Goal: Task Accomplishment & Management: Complete application form

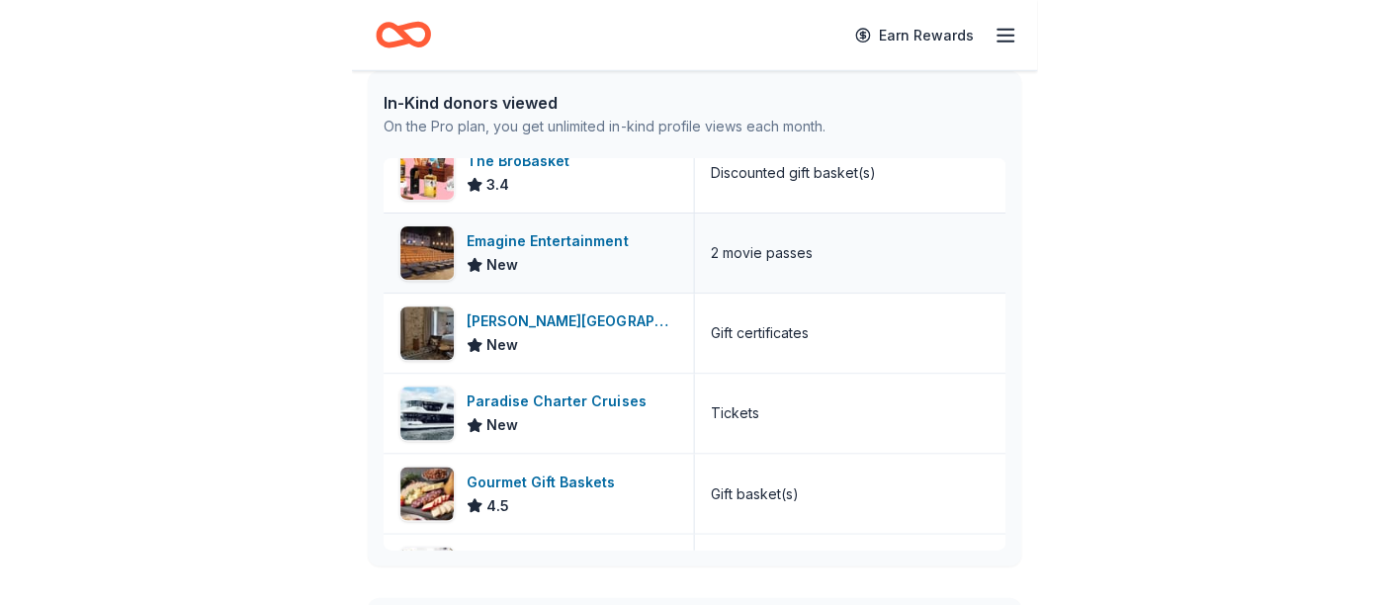
scroll to position [731, 0]
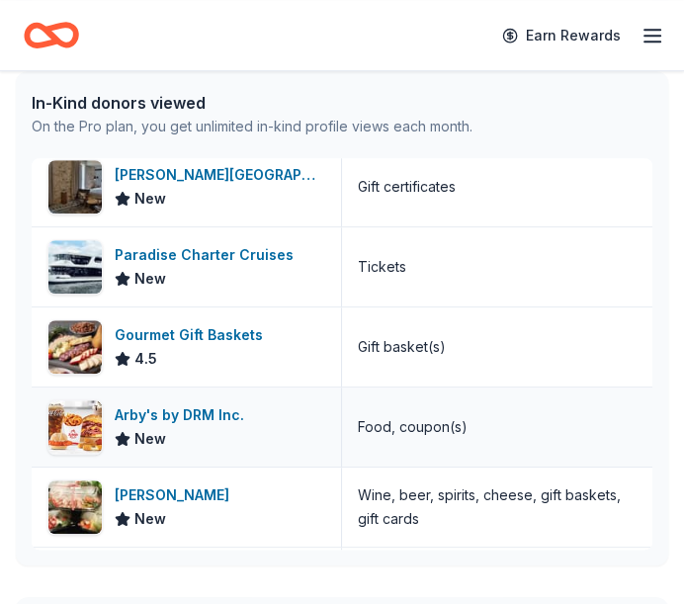
click at [209, 403] on div "Arby's by DRM Inc." at bounding box center [183, 415] width 137 height 24
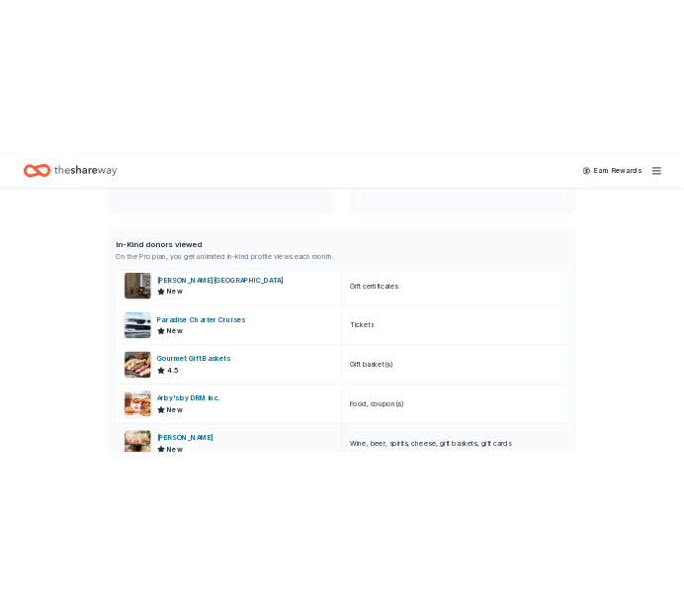
scroll to position [0, 0]
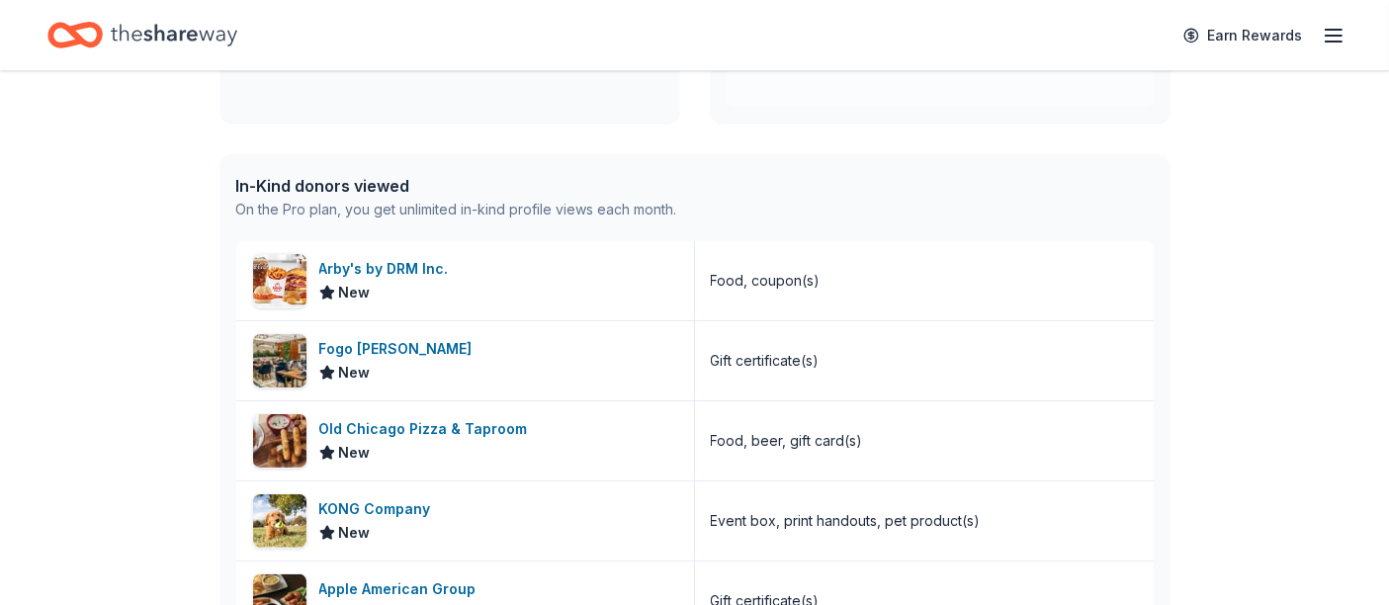
drag, startPoint x: 517, startPoint y: 60, endPoint x: 557, endPoint y: 32, distance: 49.6
click at [517, 60] on div "Earn Rewards" at bounding box center [694, 35] width 1389 height 70
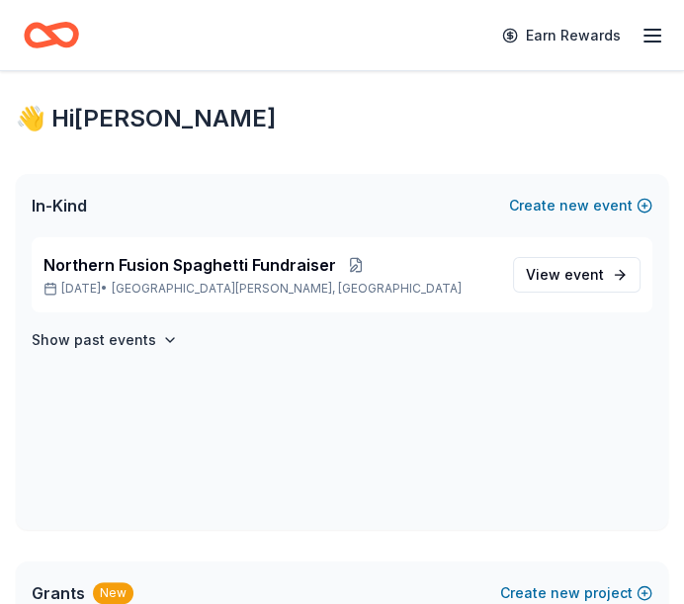
click at [64, 50] on icon "Home" at bounding box center [51, 35] width 55 height 46
drag, startPoint x: 59, startPoint y: 35, endPoint x: 262, endPoint y: 39, distance: 202.6
click at [59, 35] on icon "Home" at bounding box center [51, 35] width 55 height 46
click at [668, 27] on div "Earn Rewards" at bounding box center [342, 35] width 684 height 70
click at [637, 37] on div "Earn Rewards" at bounding box center [577, 35] width 174 height 46
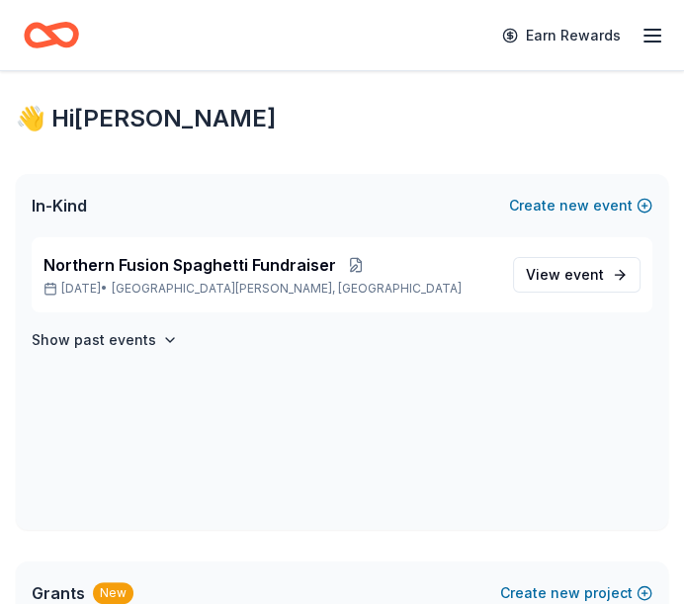
click at [645, 34] on icon "button" at bounding box center [652, 36] width 24 height 24
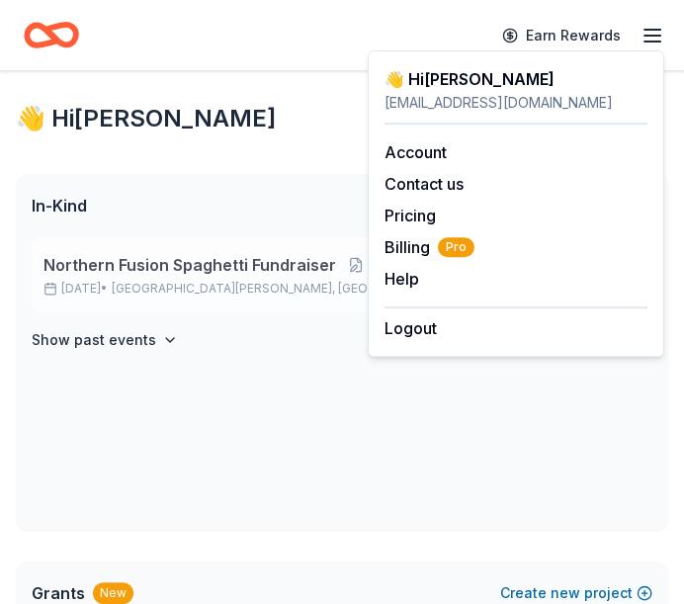
click at [270, 253] on span "Northern Fusion Spaghetti Fundraiser" at bounding box center [189, 265] width 293 height 24
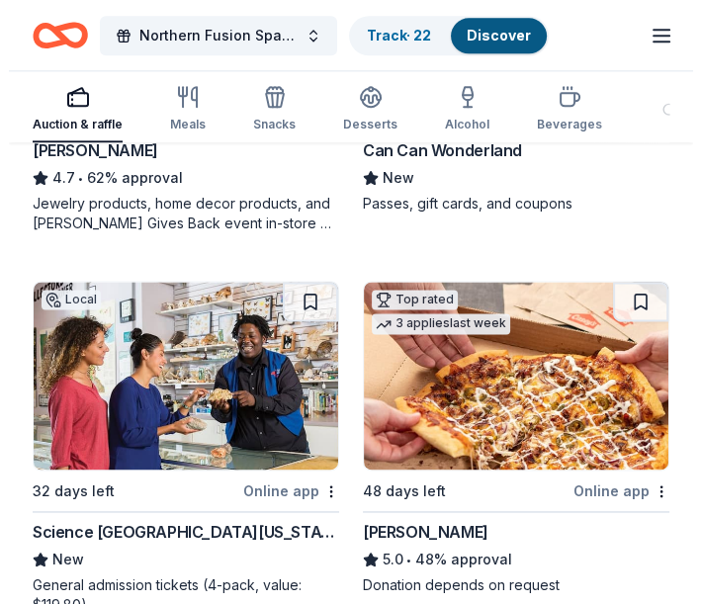
scroll to position [1756, 0]
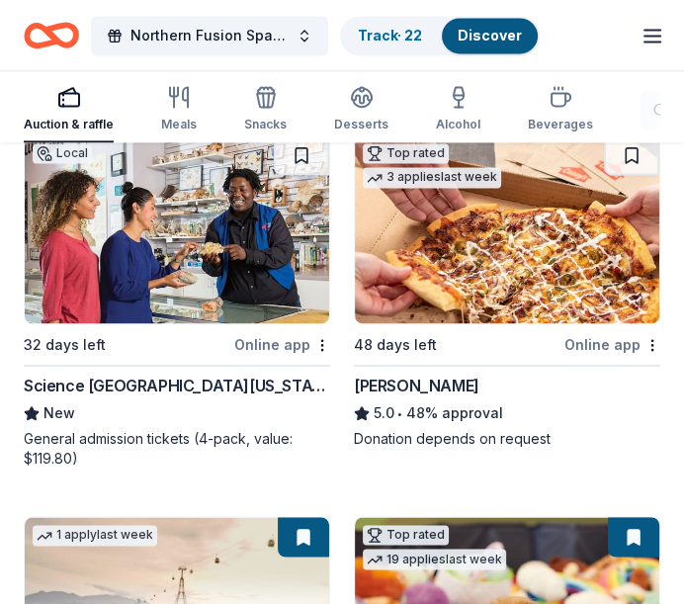
click at [656, 100] on div "Search" at bounding box center [686, 110] width 60 height 24
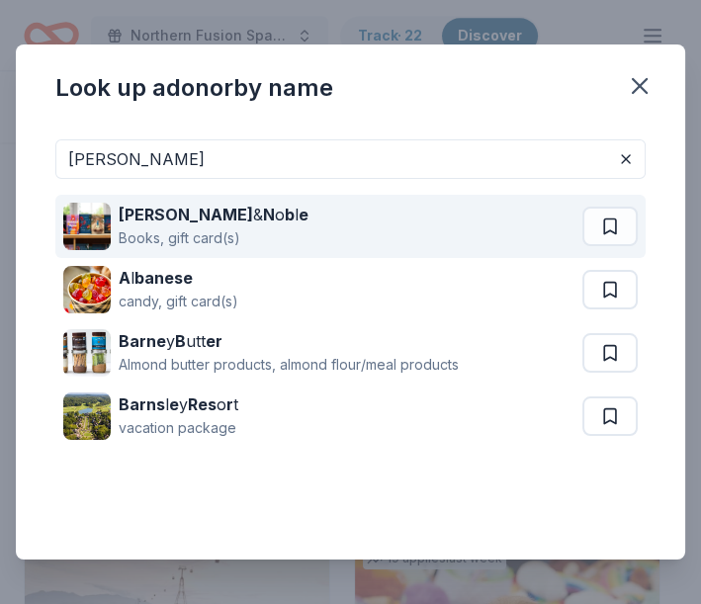
click at [285, 222] on strong "b" at bounding box center [290, 215] width 10 height 20
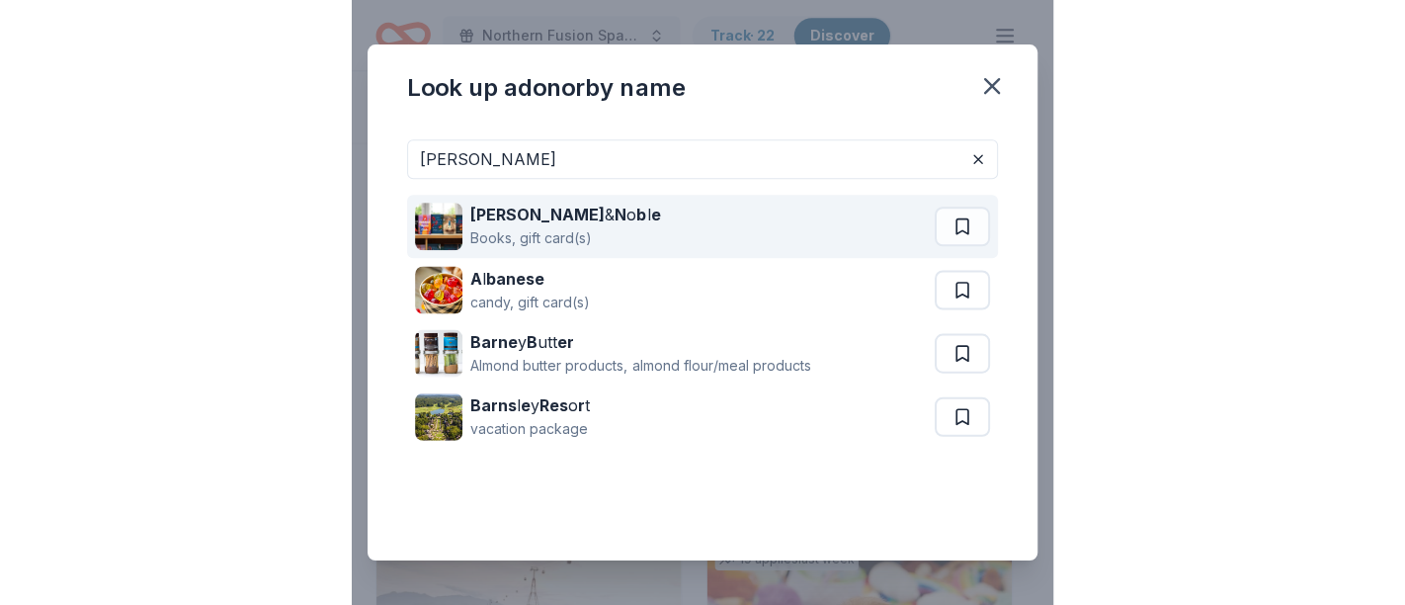
scroll to position [1391, 0]
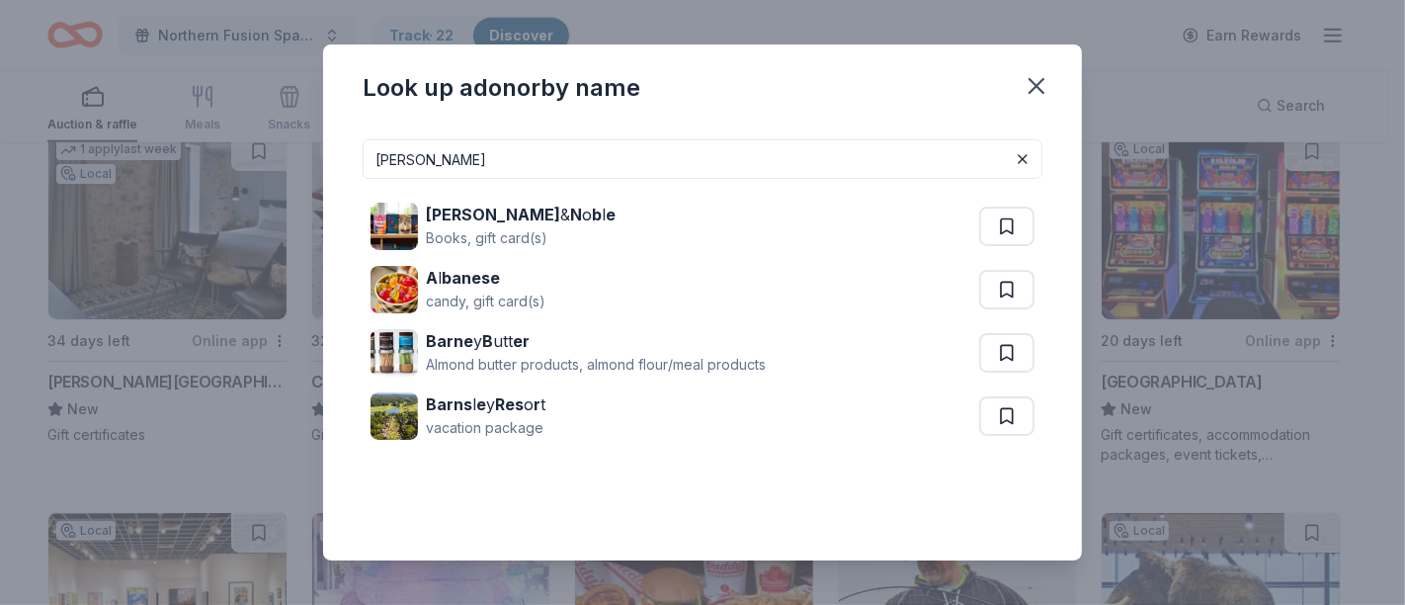
drag, startPoint x: 502, startPoint y: 171, endPoint x: 203, endPoint y: 144, distance: 300.6
click at [203, 144] on div "Look up a donor by name barnes Barnes & N o b l e Books, gift card(s) A l banes…" at bounding box center [702, 302] width 1405 height 605
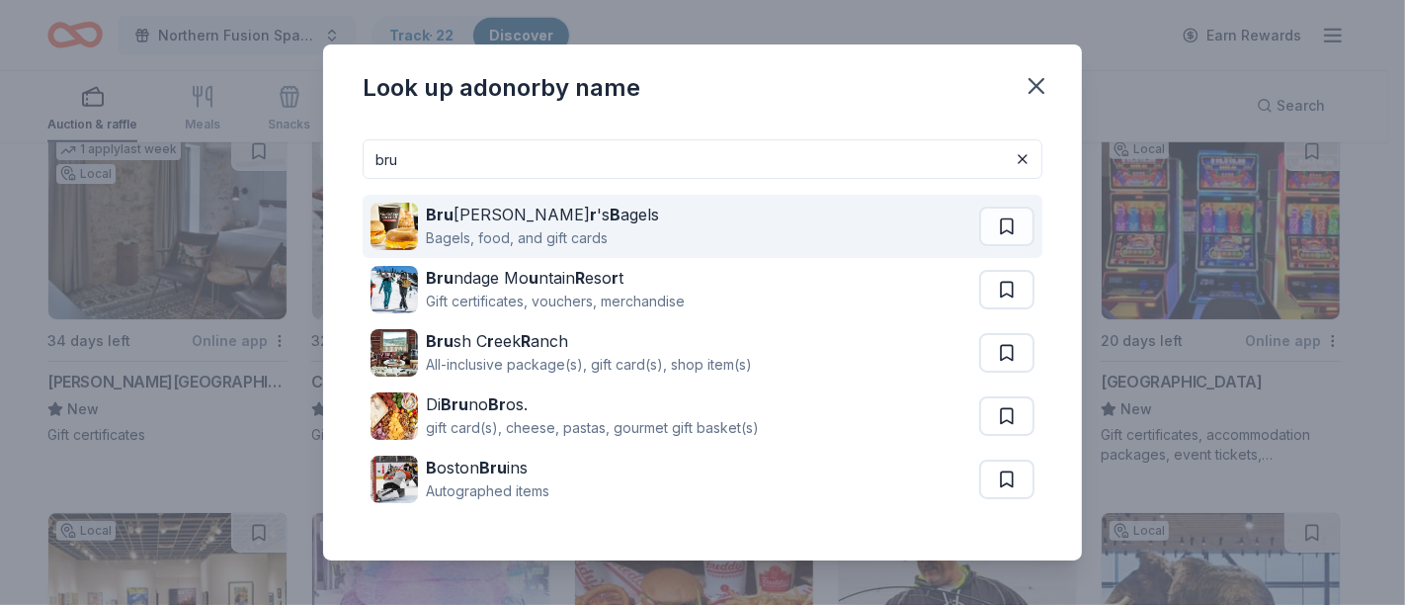
click at [488, 229] on div "Bagels, food, and gift cards" at bounding box center [542, 238] width 233 height 24
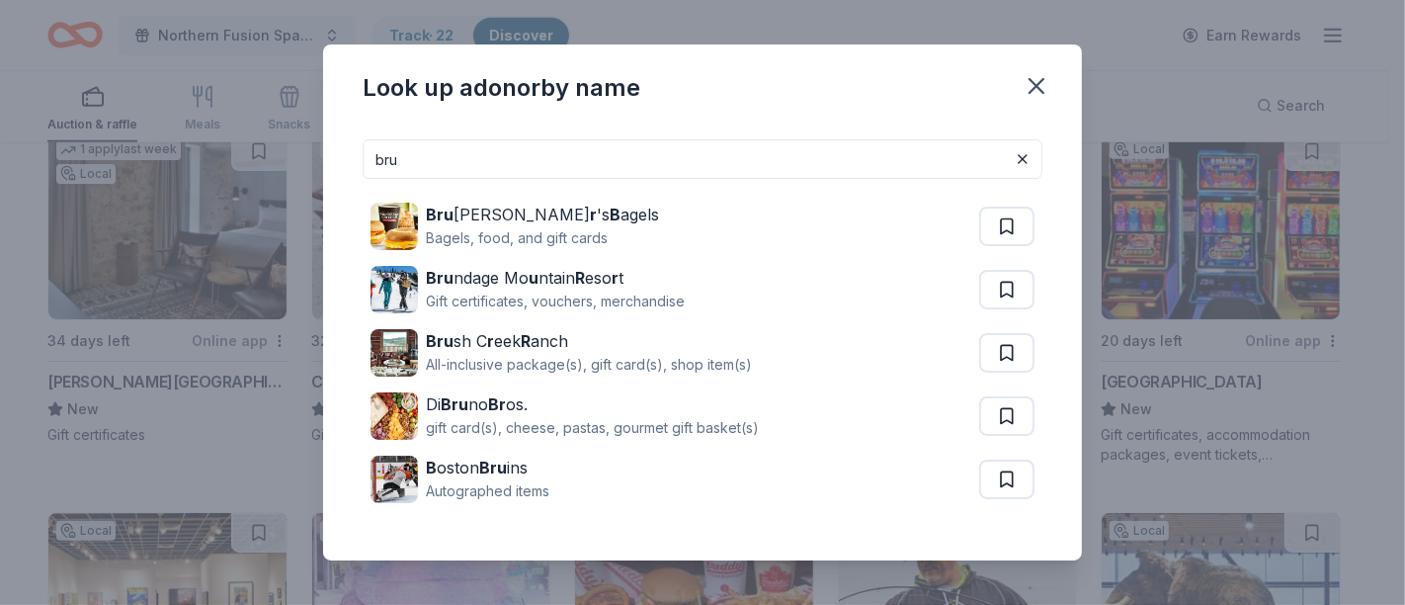
click at [485, 156] on input "bru" at bounding box center [703, 159] width 680 height 40
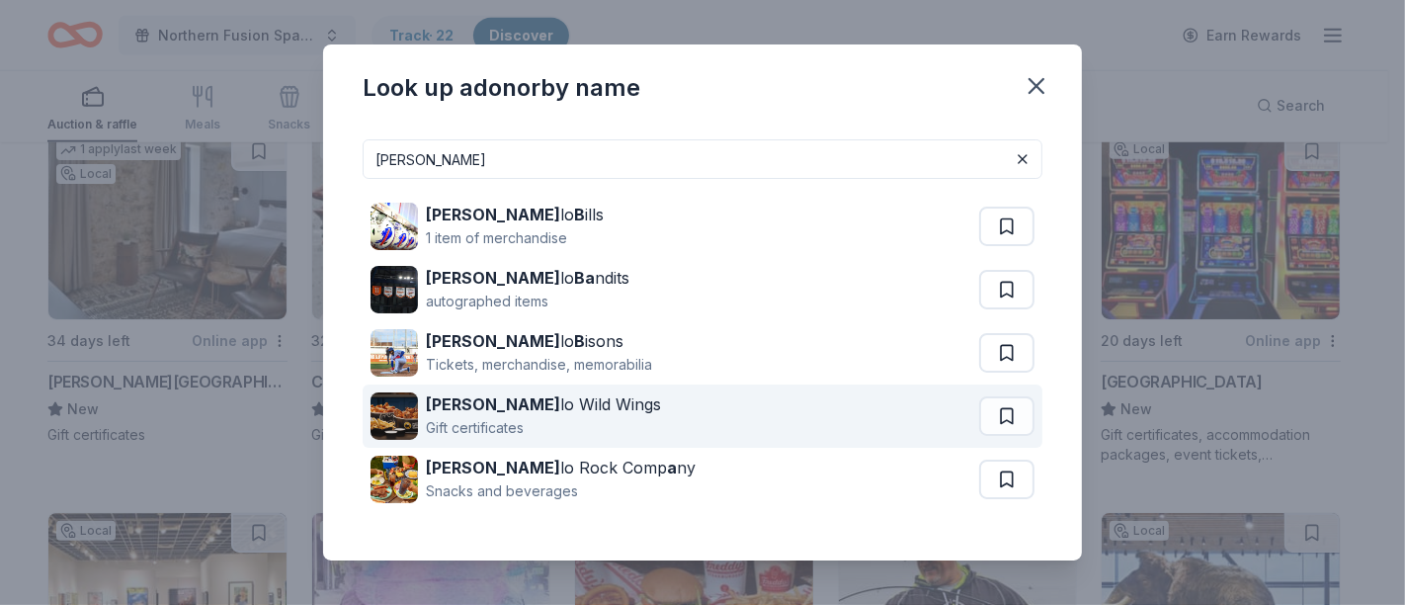
click at [480, 405] on div "Buffa lo Wild Wings" at bounding box center [543, 404] width 235 height 24
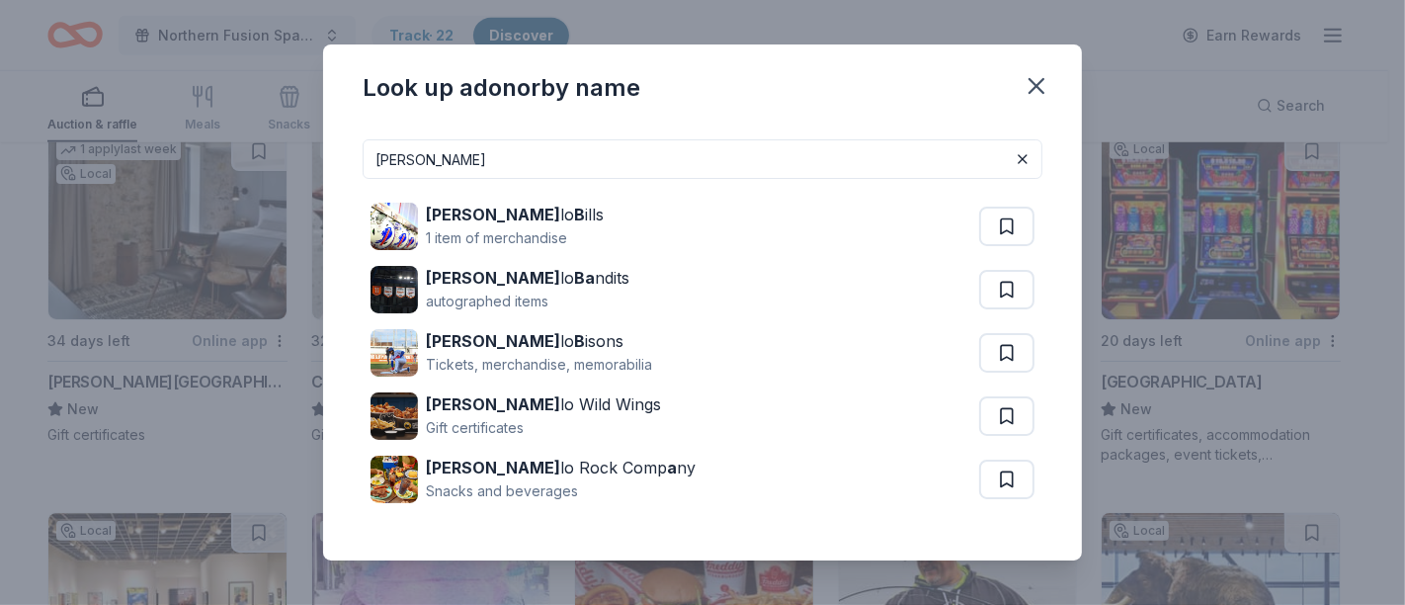
drag, startPoint x: 426, startPoint y: 179, endPoint x: 312, endPoint y: 162, distance: 114.9
click at [313, 162] on div "Look up a donor by name buffa Buffa lo B ills 1 item of merchandise Buffa lo Ba…" at bounding box center [702, 302] width 1405 height 605
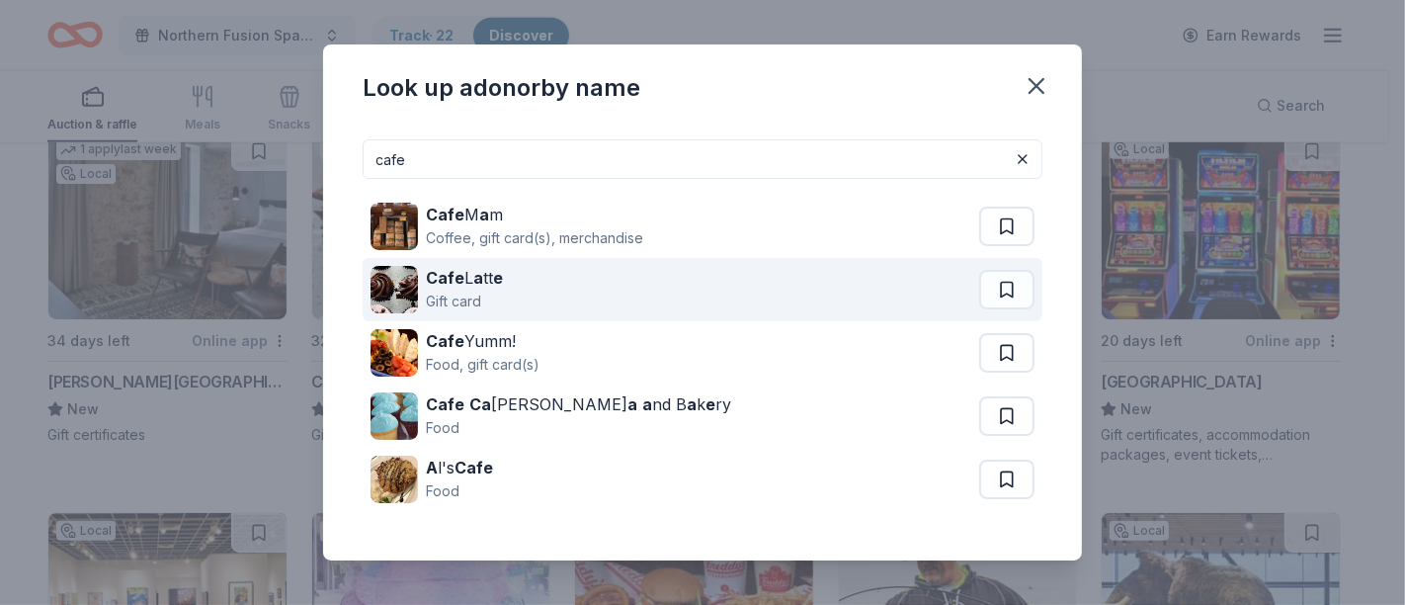
click at [415, 285] on img at bounding box center [394, 289] width 47 height 47
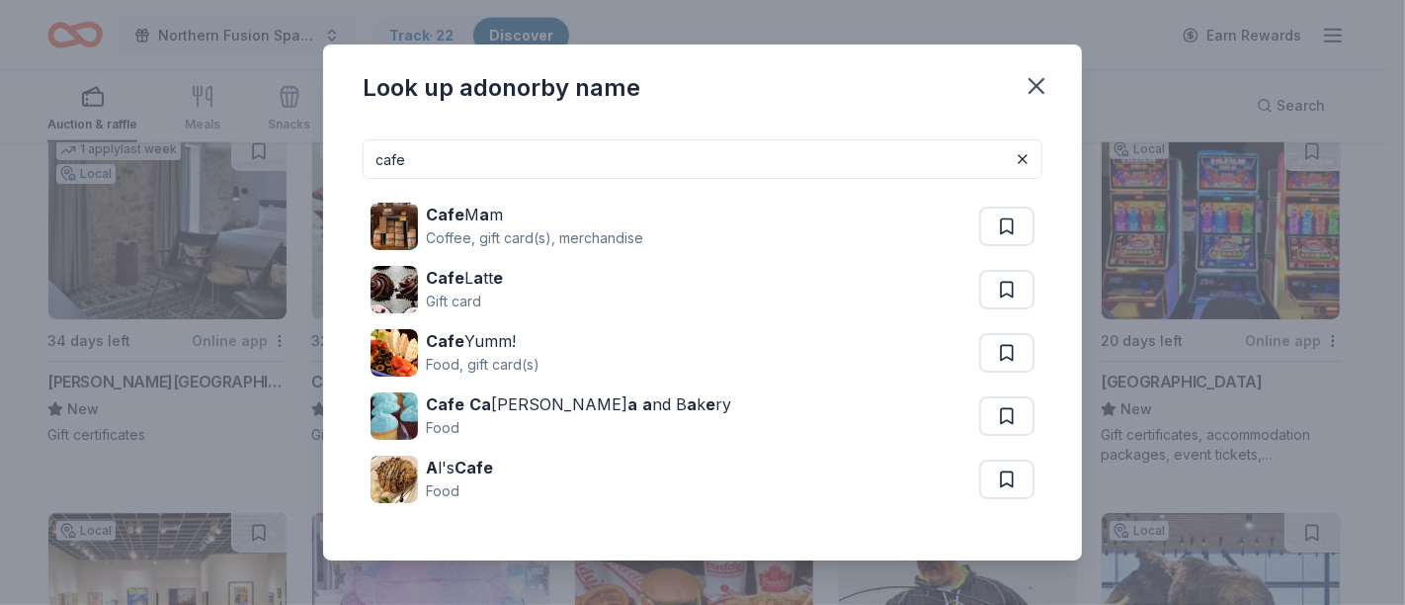
drag, startPoint x: 398, startPoint y: 168, endPoint x: 152, endPoint y: 173, distance: 246.1
click at [156, 167] on div "Look up a donor by name cafe Cafe M a m Coffee, gift card(s), merchandise Cafe …" at bounding box center [702, 302] width 1405 height 605
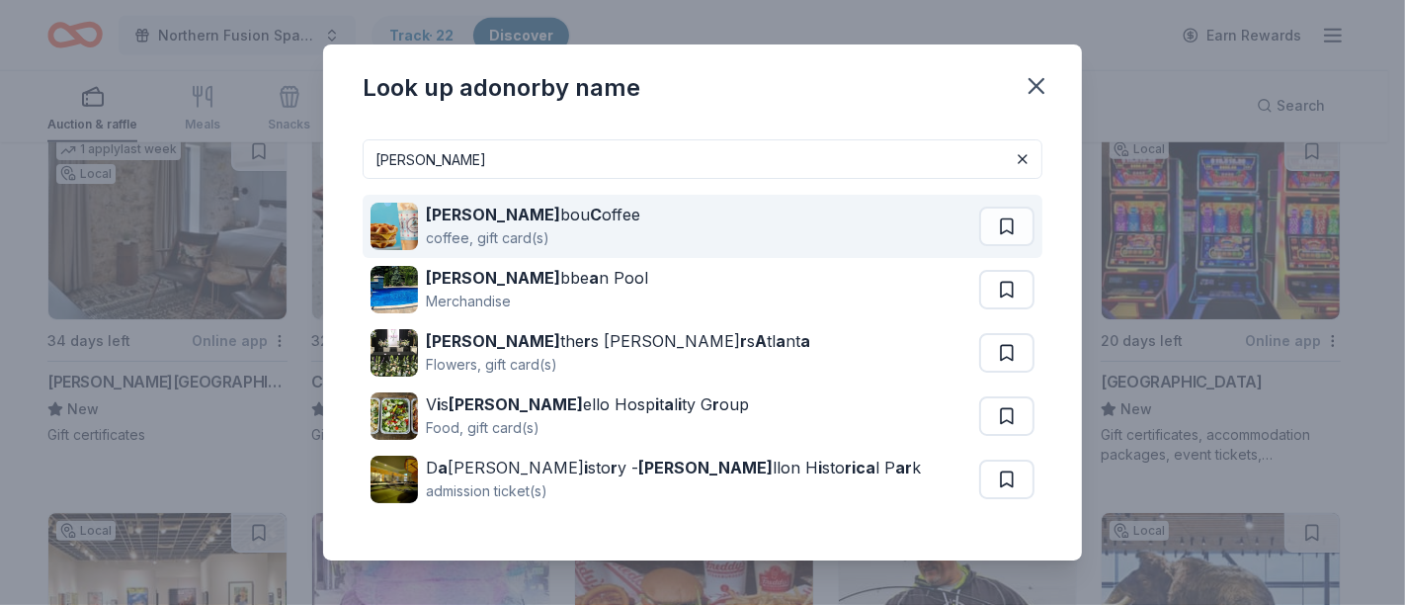
type input "cari"
click at [455, 238] on div "coffee, gift card(s)" at bounding box center [533, 238] width 214 height 24
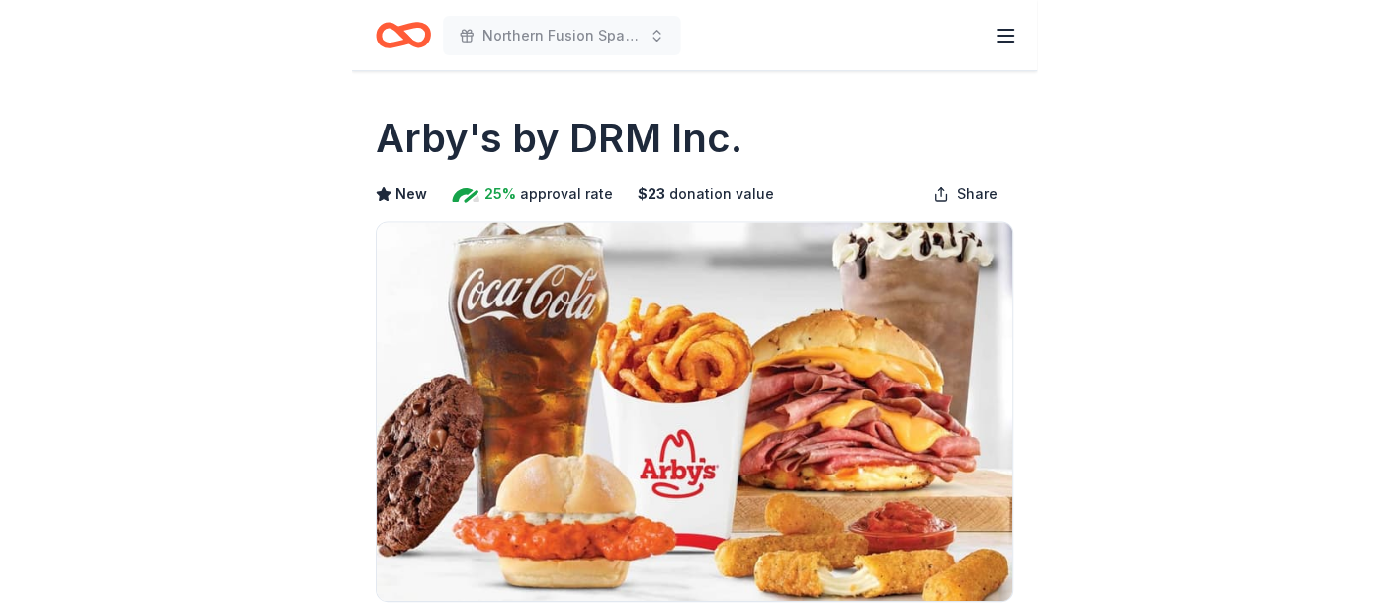
scroll to position [293, 0]
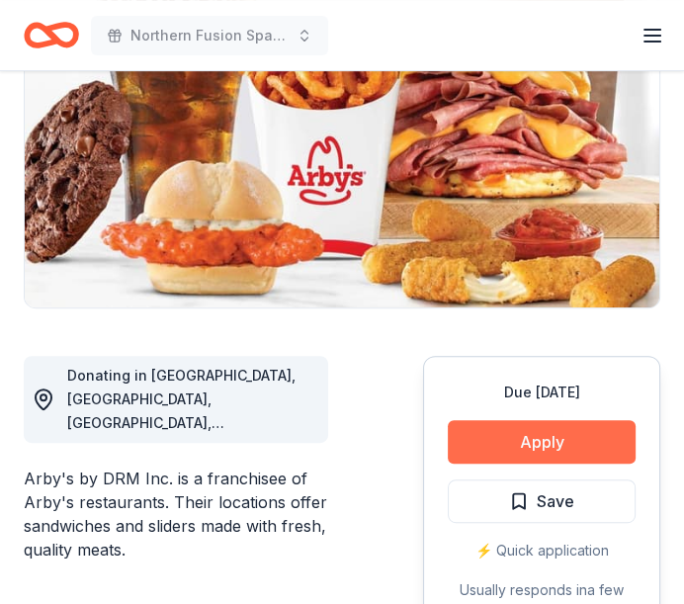
click at [528, 443] on button "Apply" at bounding box center [542, 441] width 188 height 43
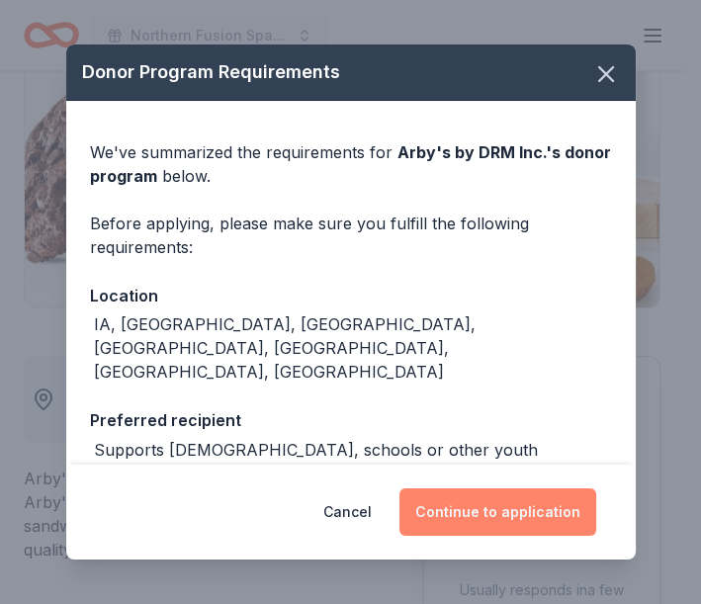
click at [522, 504] on button "Continue to application" at bounding box center [497, 511] width 197 height 47
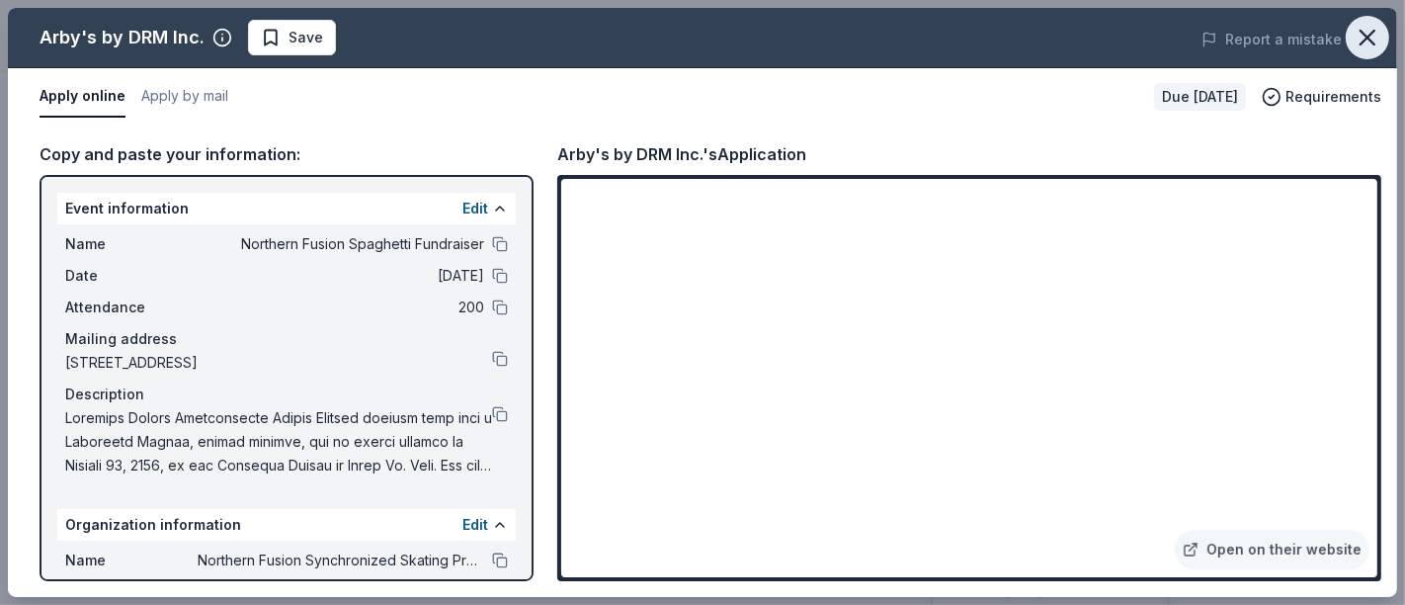
click at [683, 27] on icon "button" at bounding box center [1368, 38] width 28 height 28
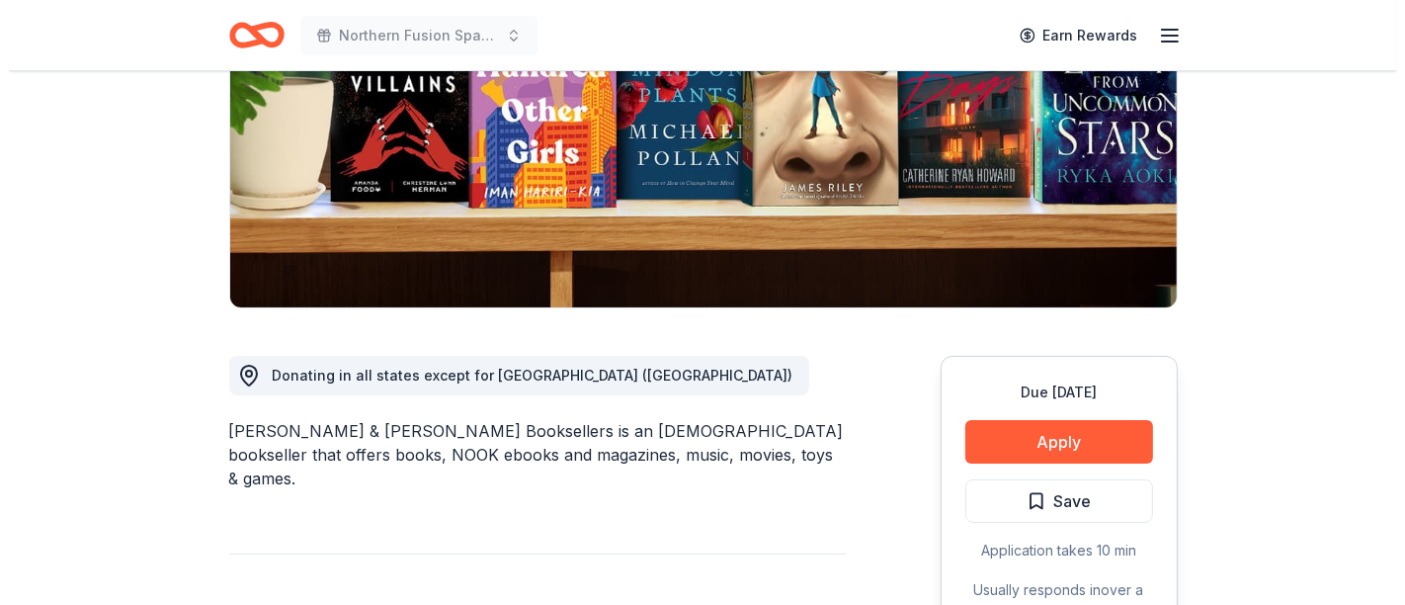
scroll to position [439, 0]
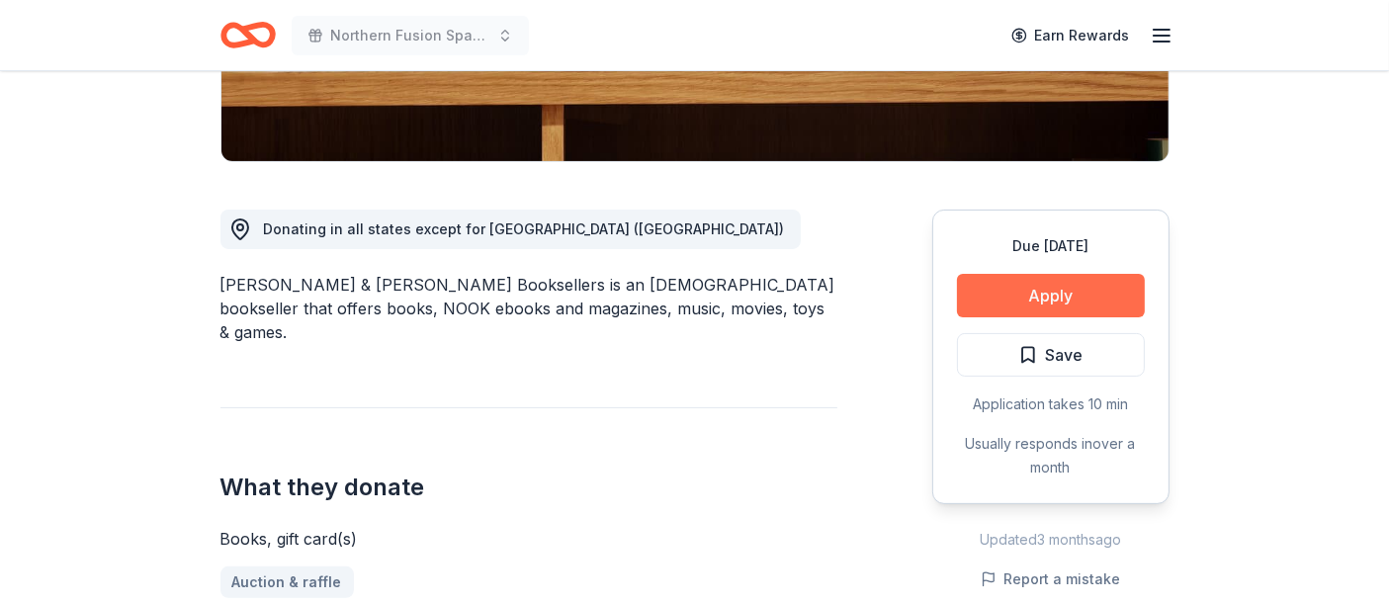
click at [1030, 298] on button "Apply" at bounding box center [1051, 295] width 188 height 43
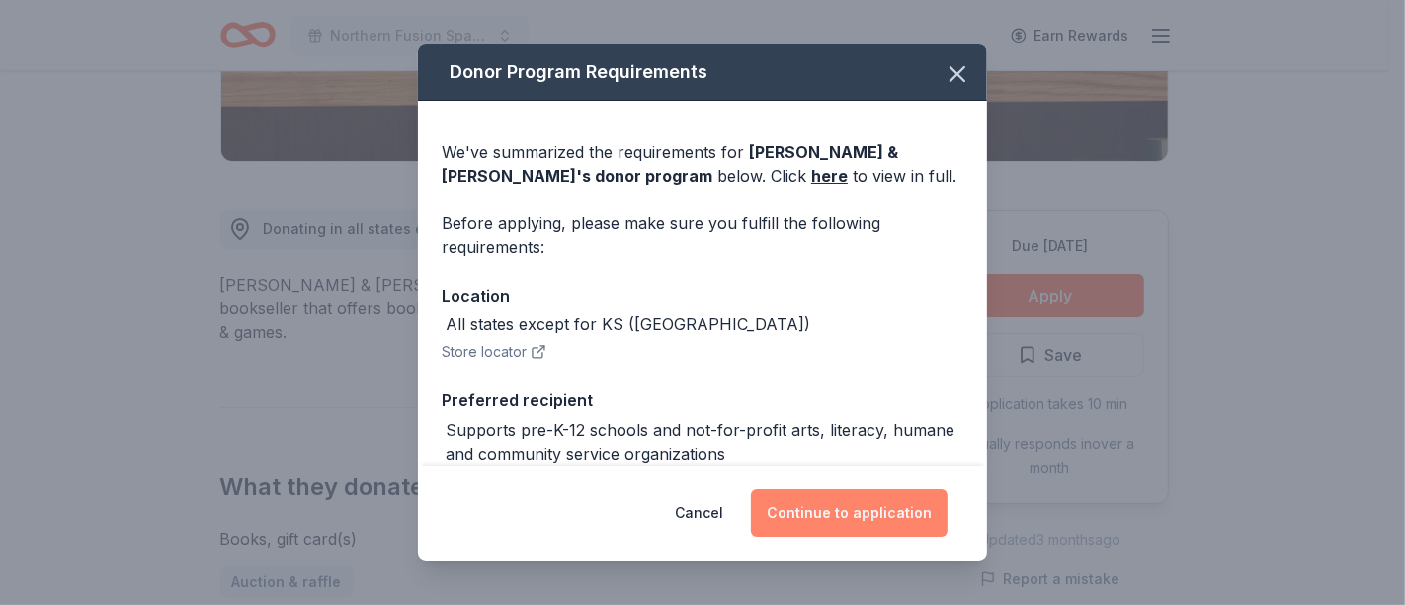
click at [835, 512] on button "Continue to application" at bounding box center [849, 512] width 197 height 47
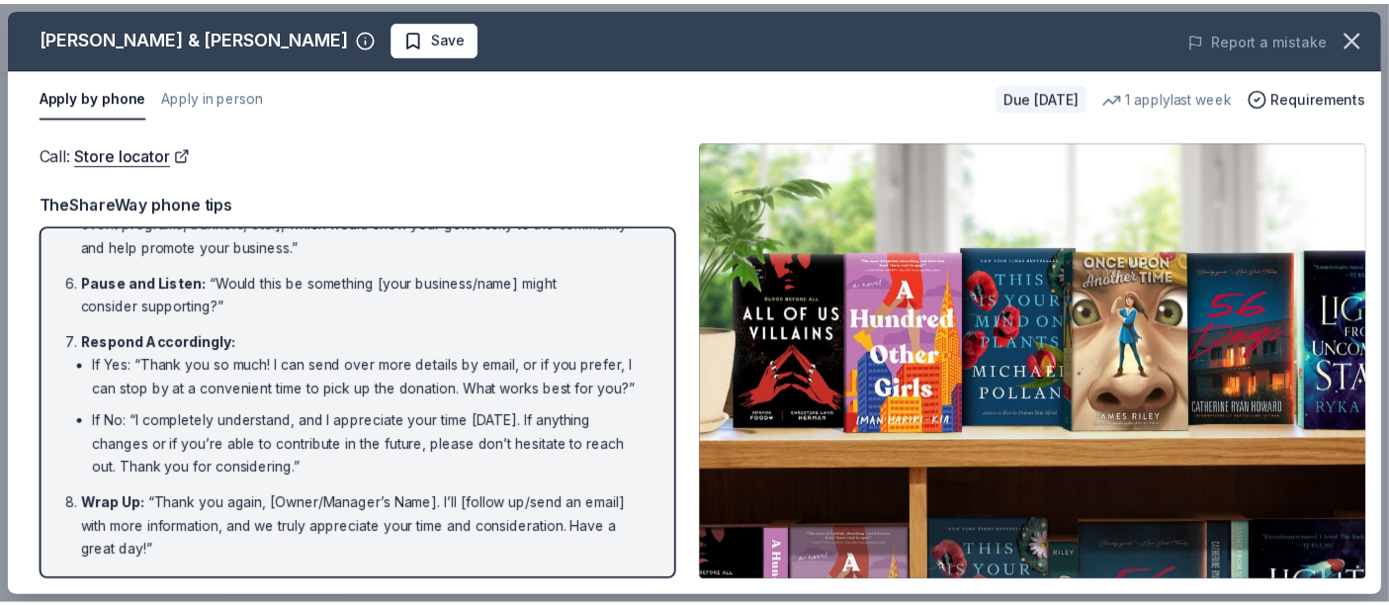
scroll to position [0, 0]
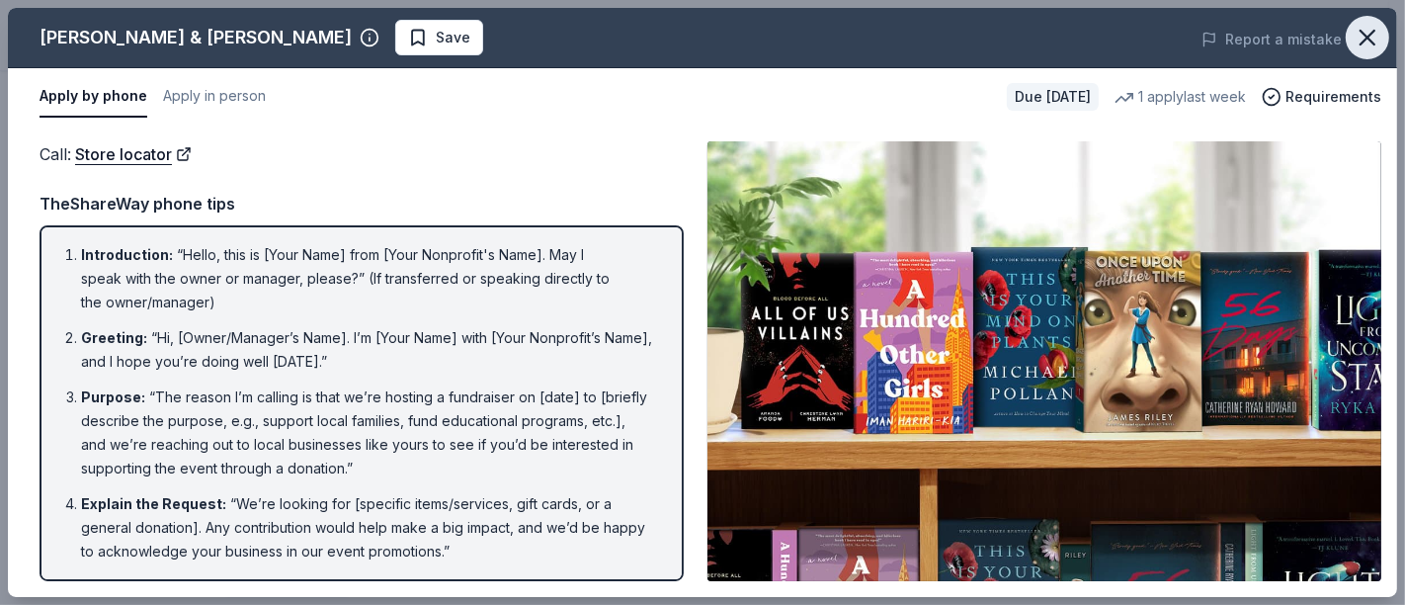
click at [1355, 24] on icon "button" at bounding box center [1368, 38] width 28 height 28
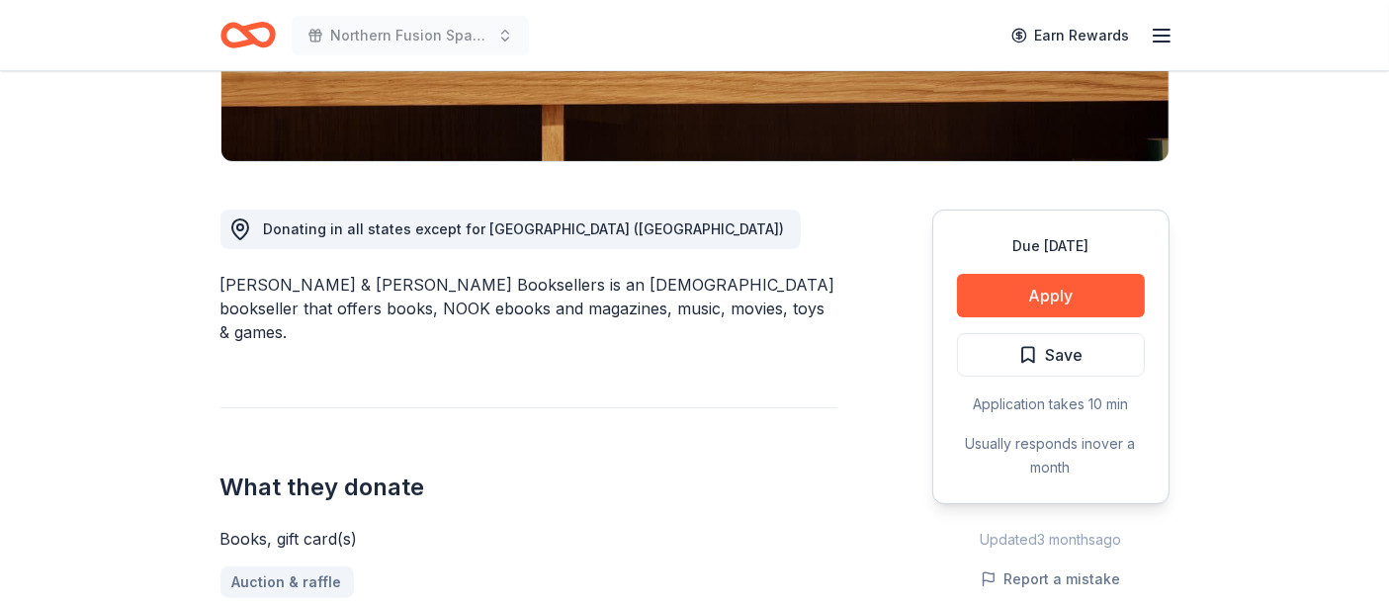
drag, startPoint x: 107, startPoint y: 77, endPoint x: 260, endPoint y: 79, distance: 153.2
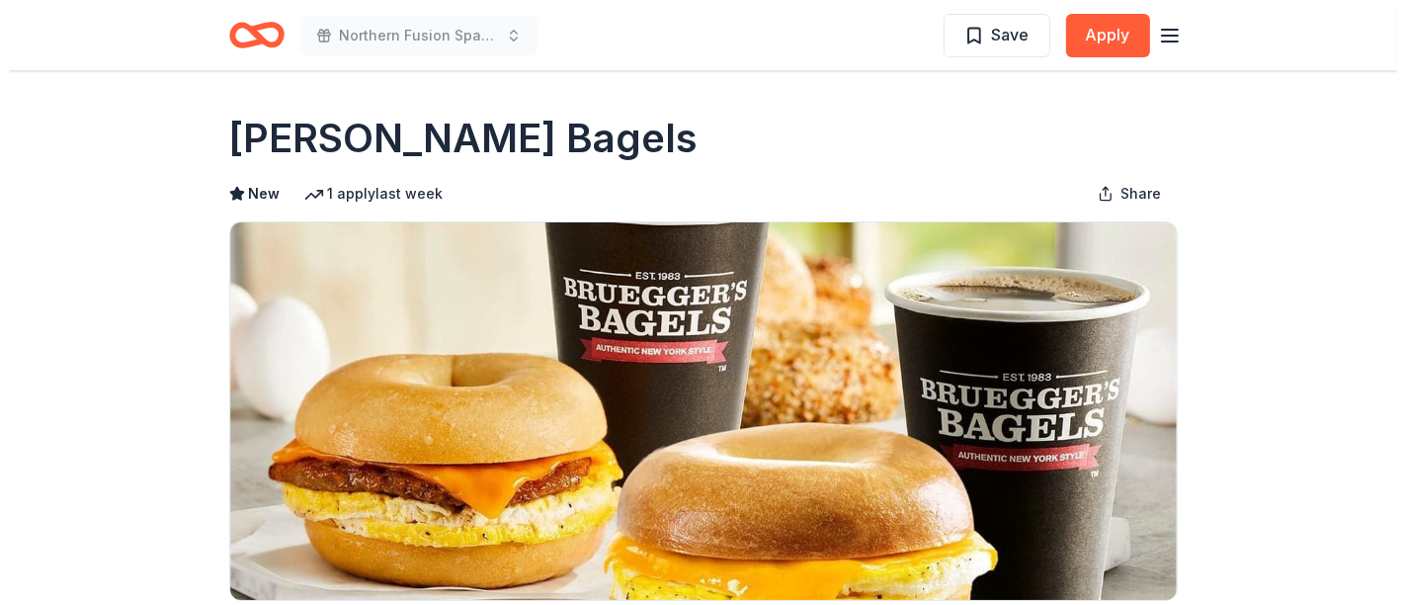
scroll to position [293, 0]
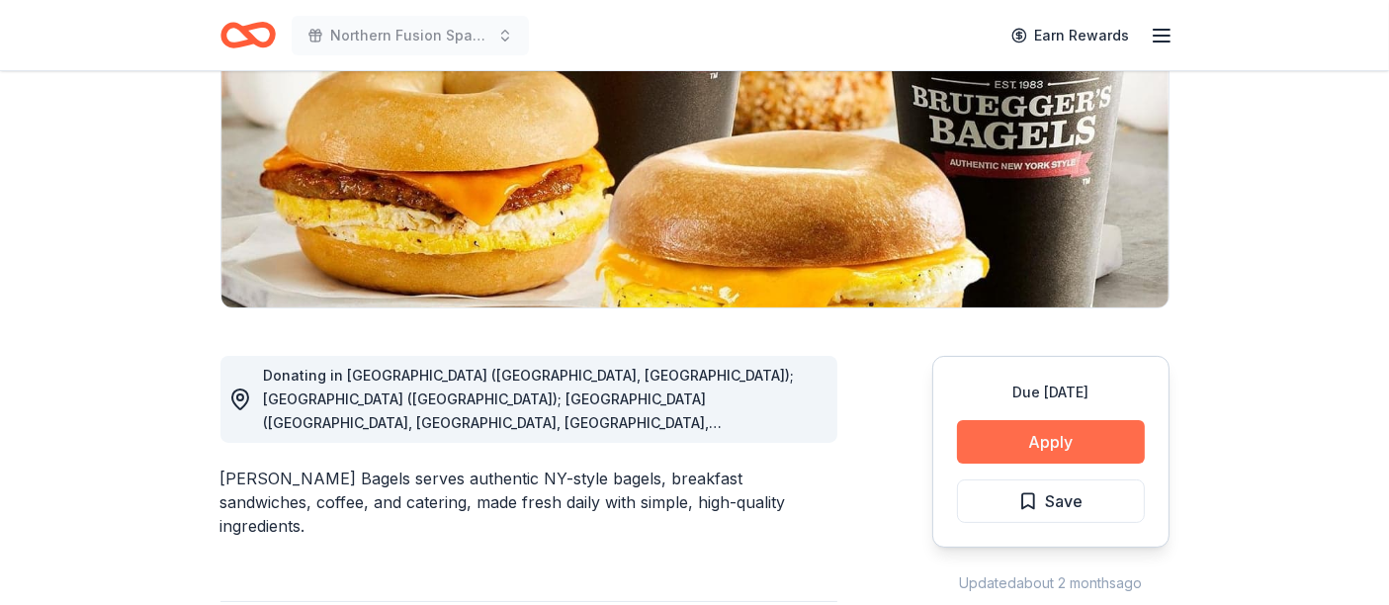
click at [1022, 432] on button "Apply" at bounding box center [1051, 441] width 188 height 43
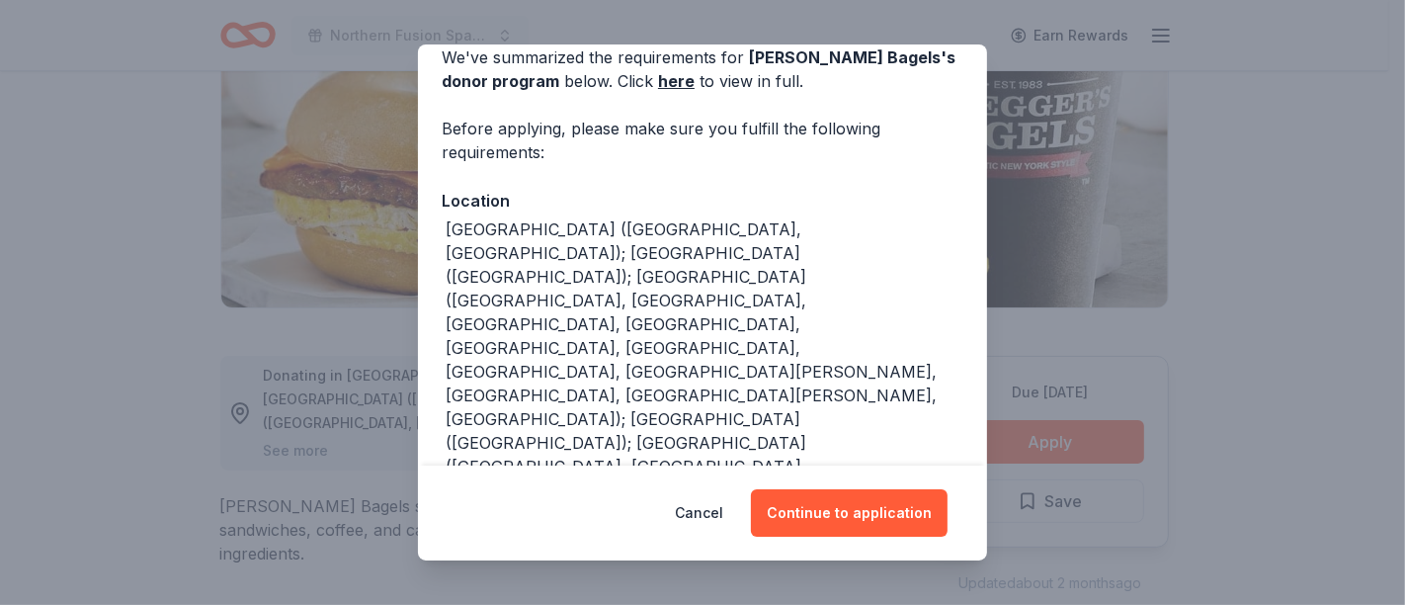
scroll to position [241, 0]
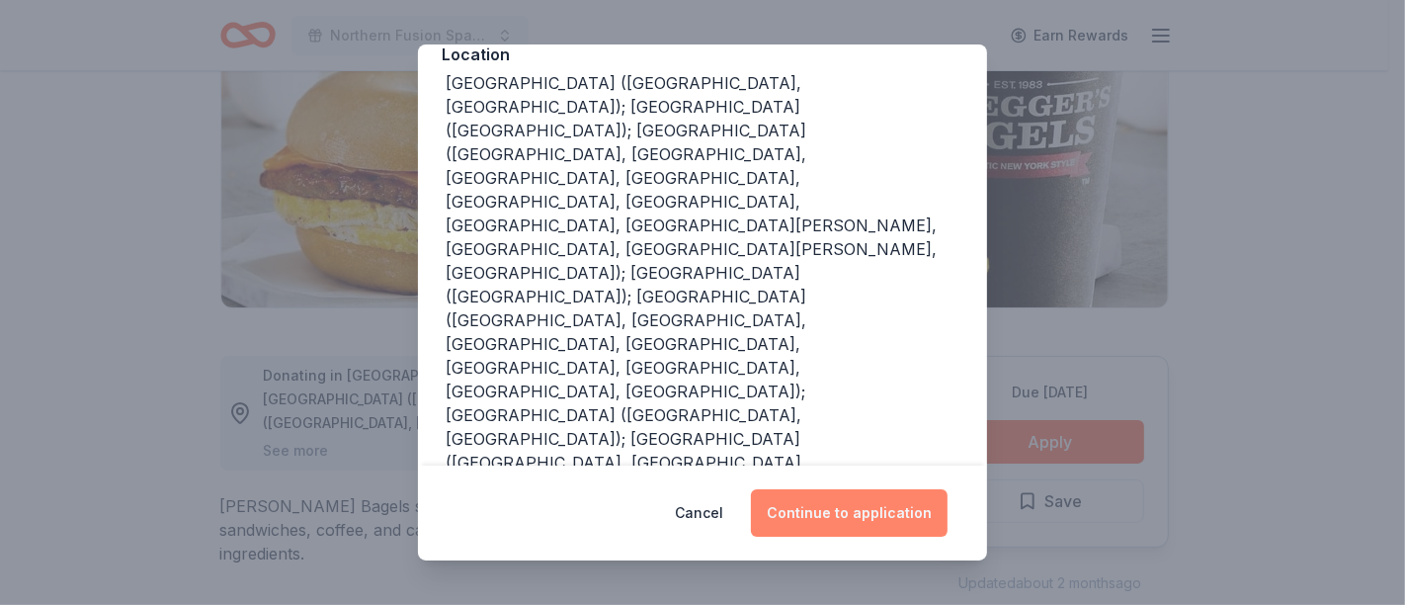
click at [801, 495] on button "Continue to application" at bounding box center [849, 512] width 197 height 47
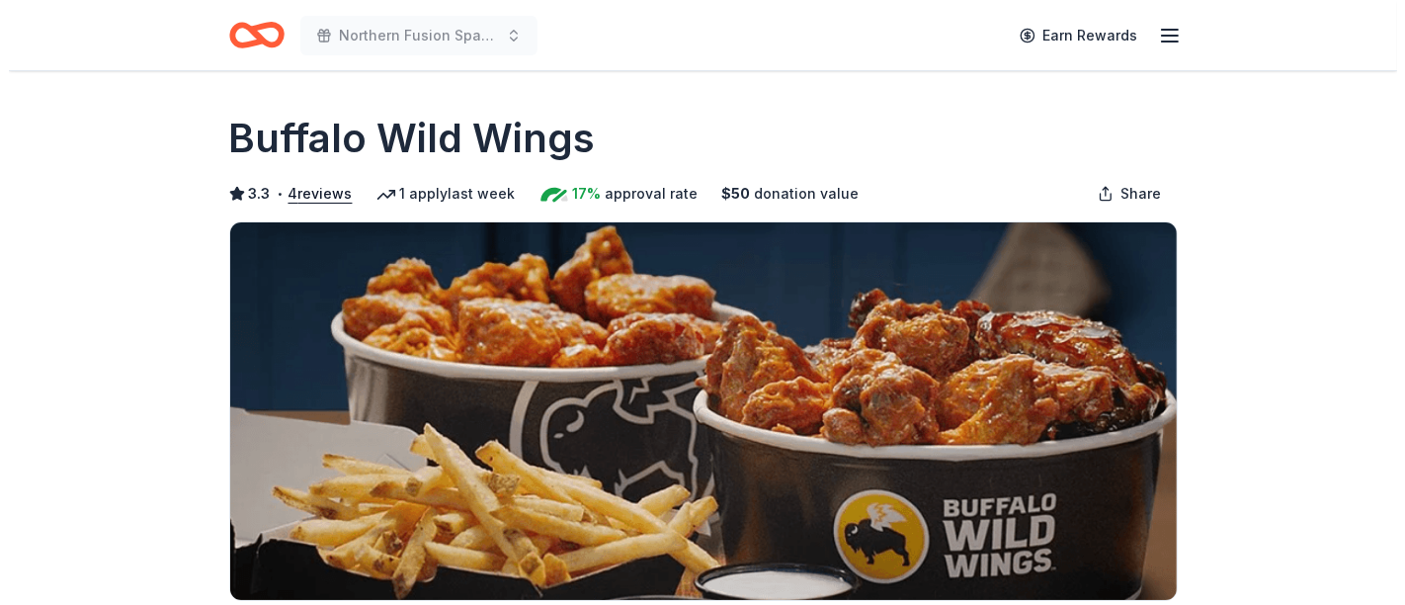
scroll to position [293, 0]
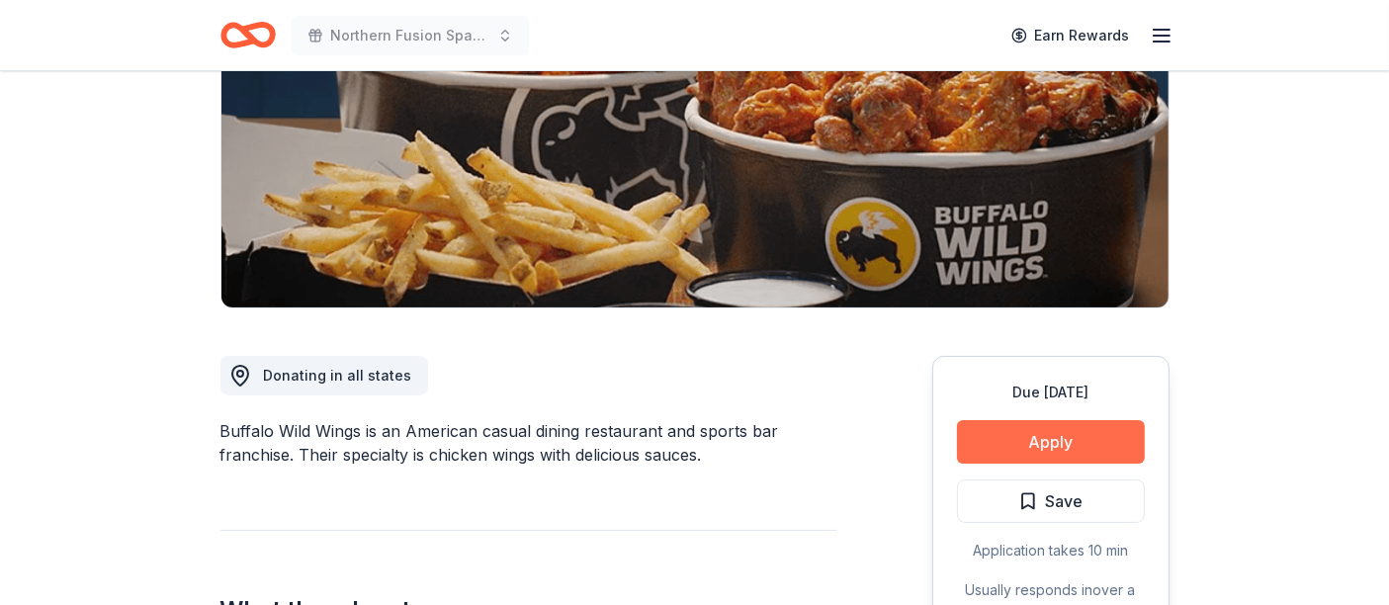
click at [1022, 437] on button "Apply" at bounding box center [1051, 441] width 188 height 43
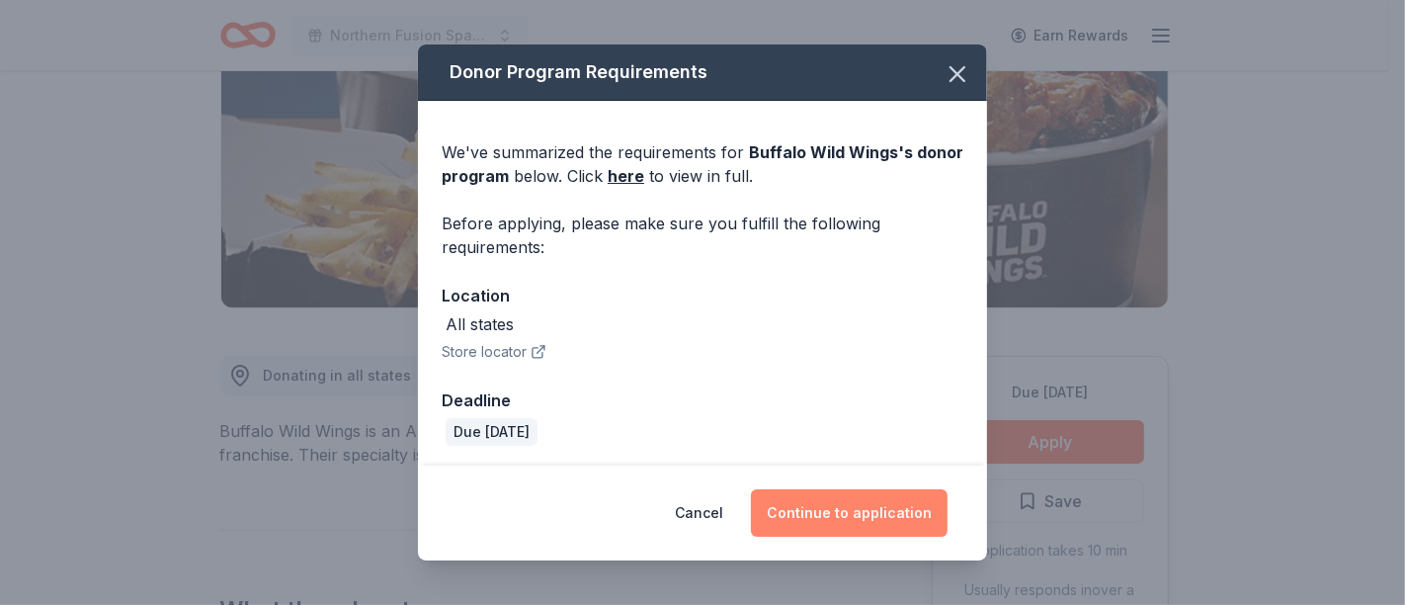
click at [894, 495] on button "Continue to application" at bounding box center [849, 512] width 197 height 47
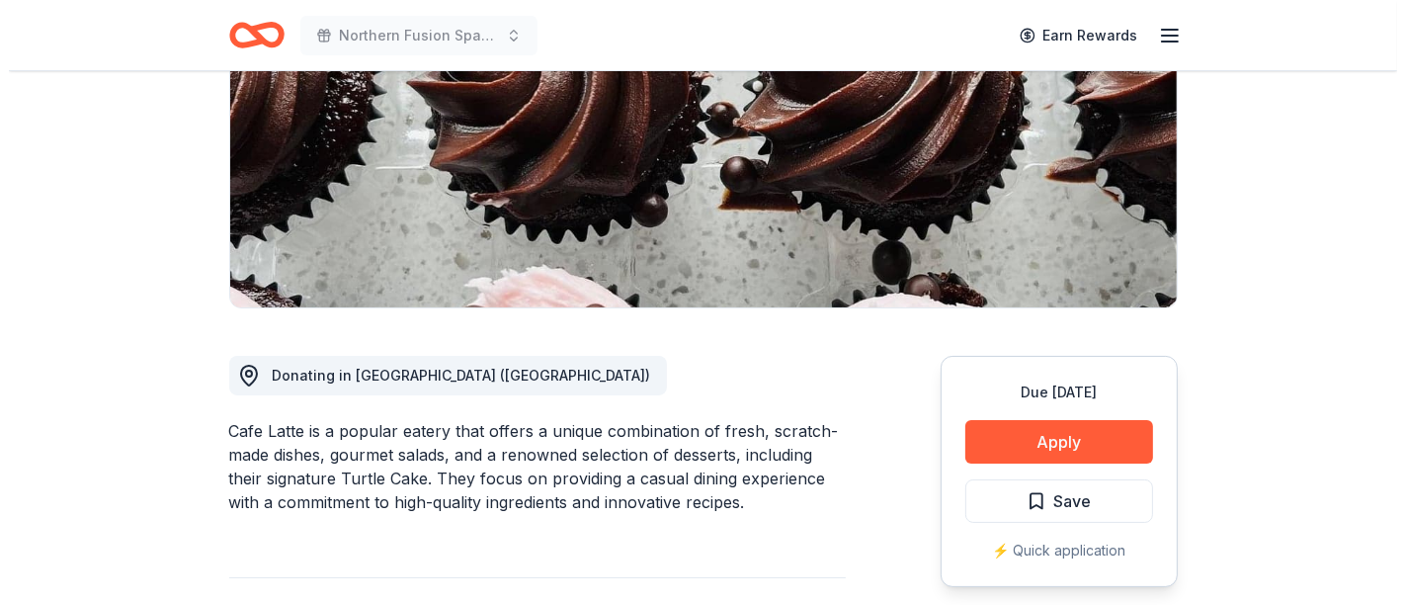
scroll to position [439, 0]
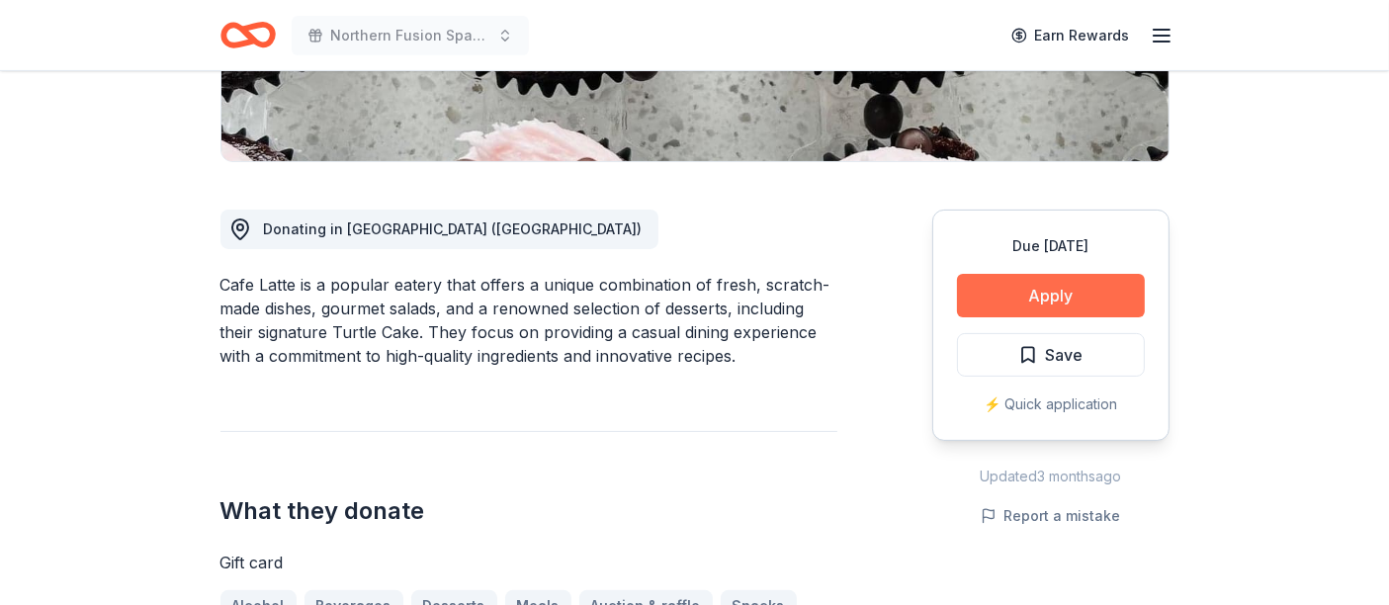
click at [1013, 308] on button "Apply" at bounding box center [1051, 295] width 188 height 43
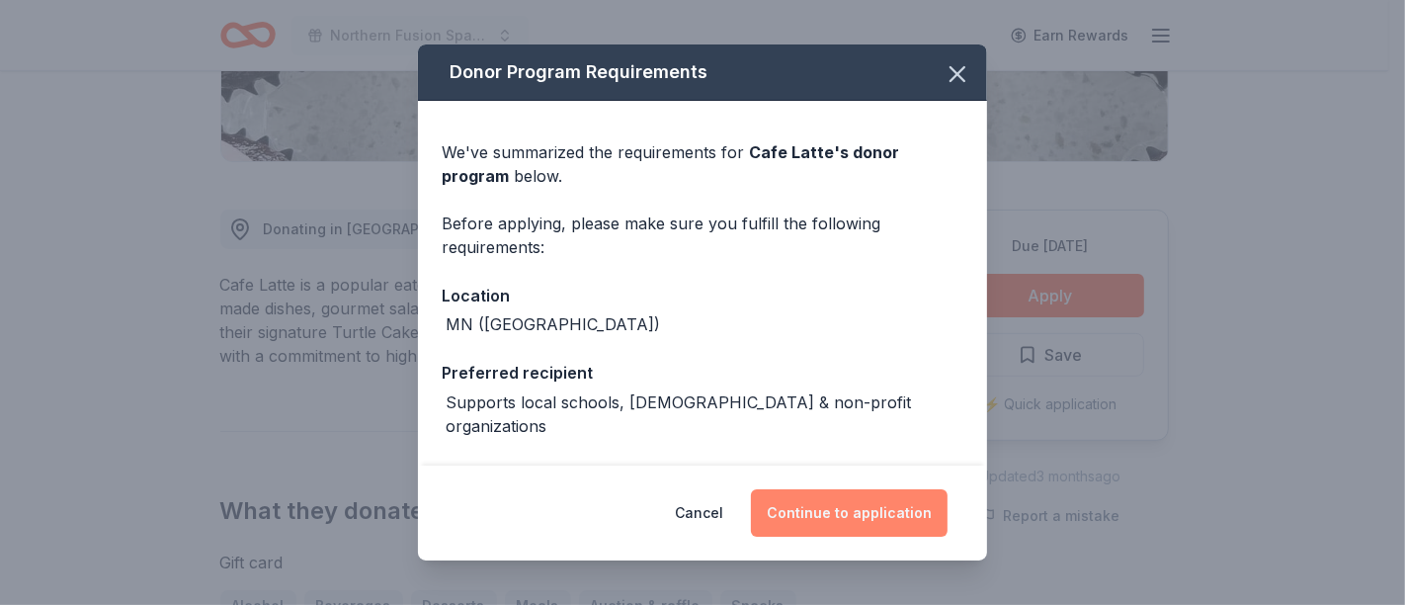
click at [841, 490] on button "Continue to application" at bounding box center [849, 512] width 197 height 47
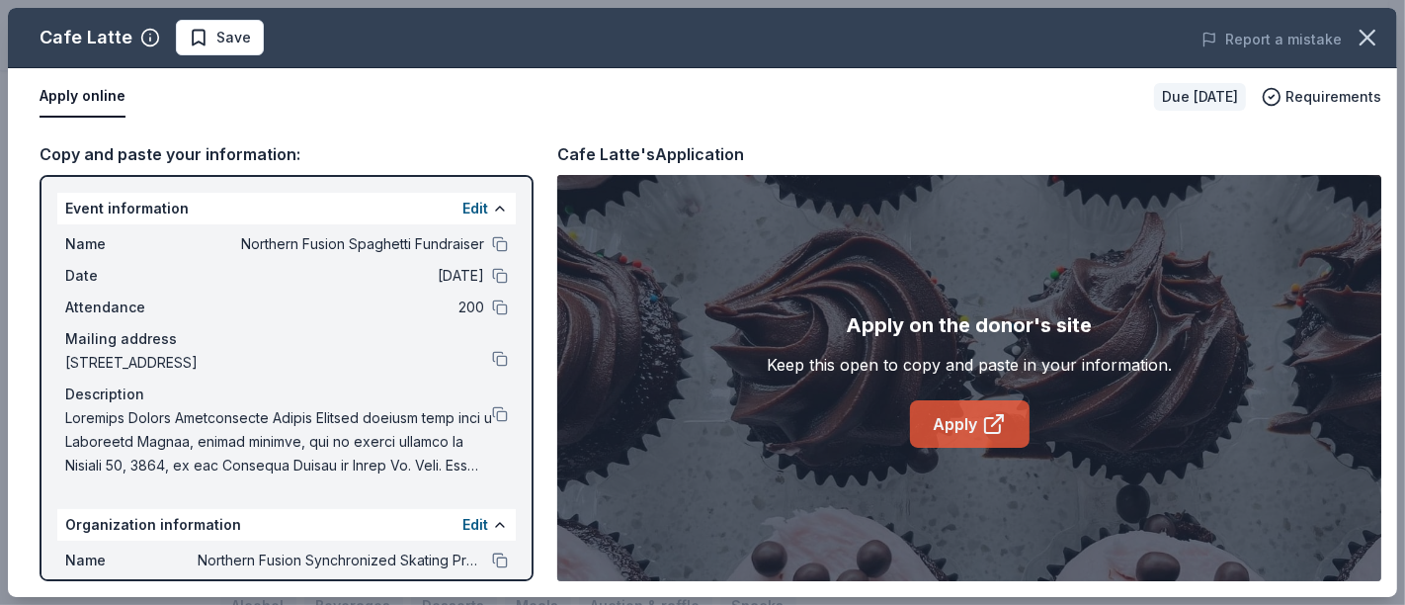
click at [950, 408] on link "Apply" at bounding box center [970, 423] width 120 height 47
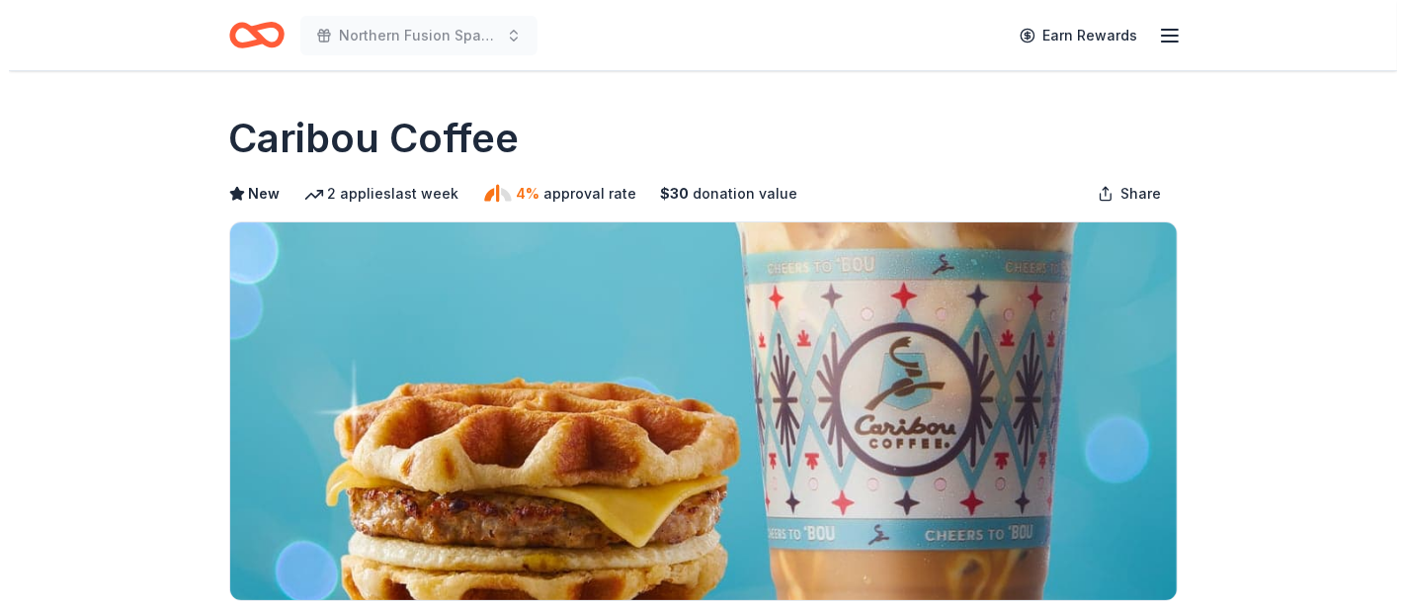
scroll to position [293, 0]
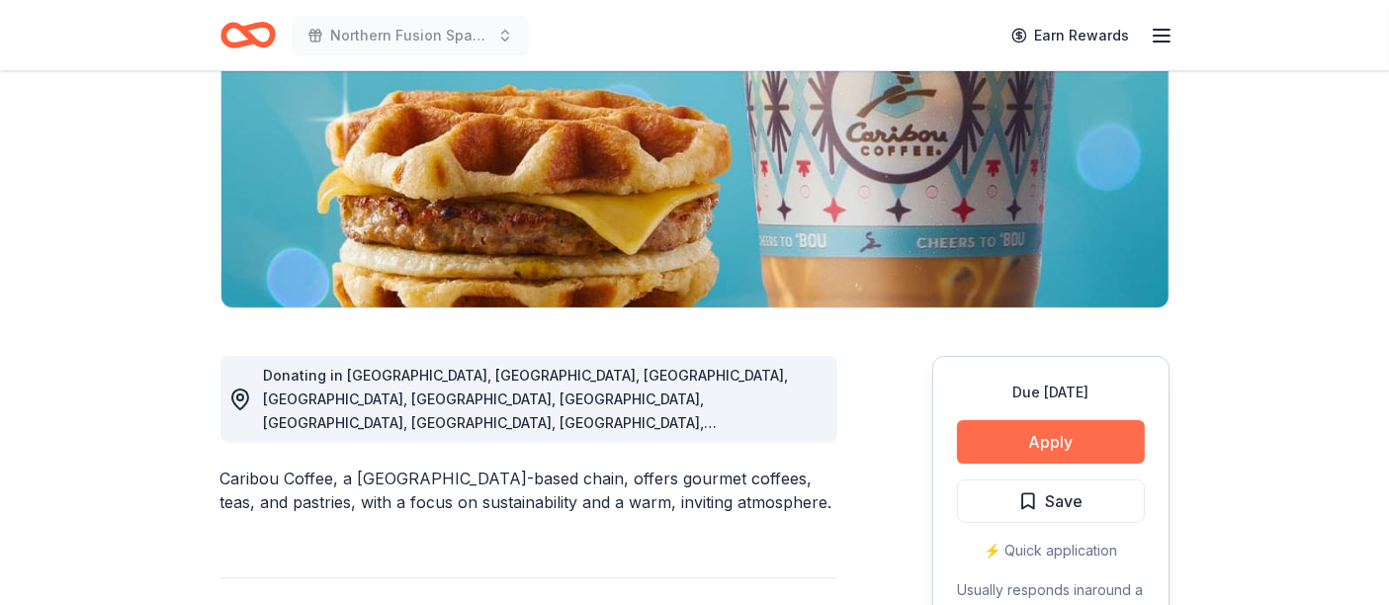
click at [1016, 433] on button "Apply" at bounding box center [1051, 441] width 188 height 43
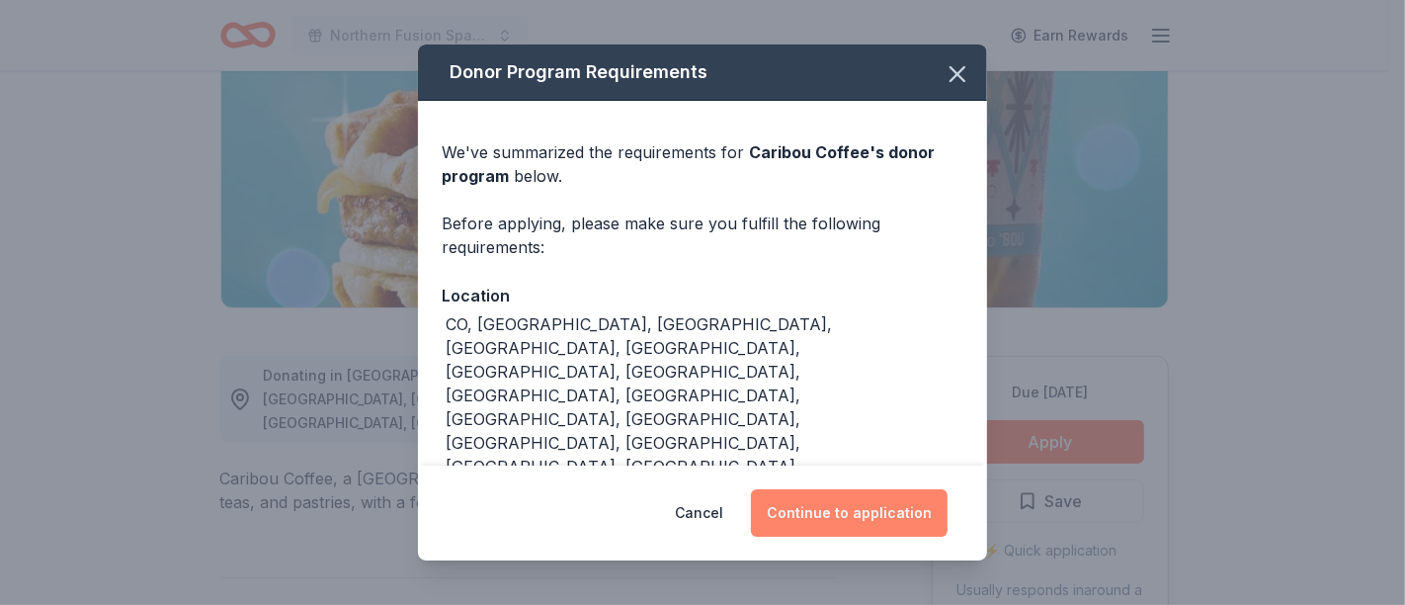
click at [889, 497] on button "Continue to application" at bounding box center [849, 512] width 197 height 47
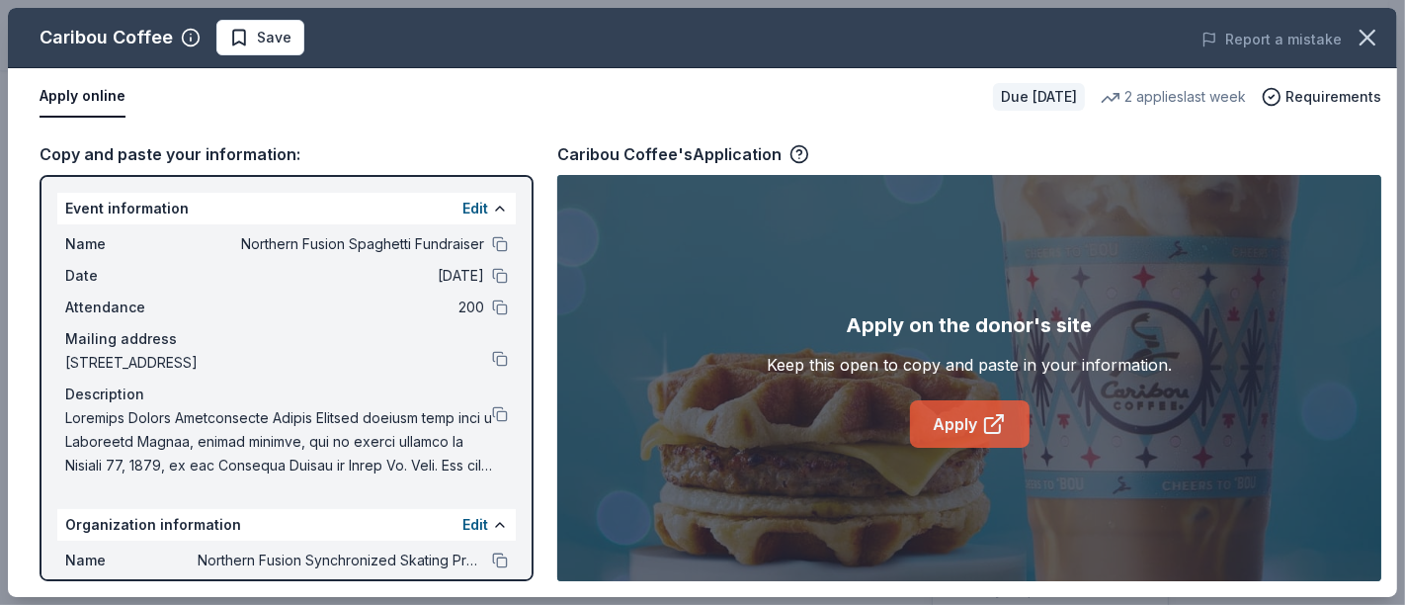
click at [965, 413] on link "Apply" at bounding box center [970, 423] width 120 height 47
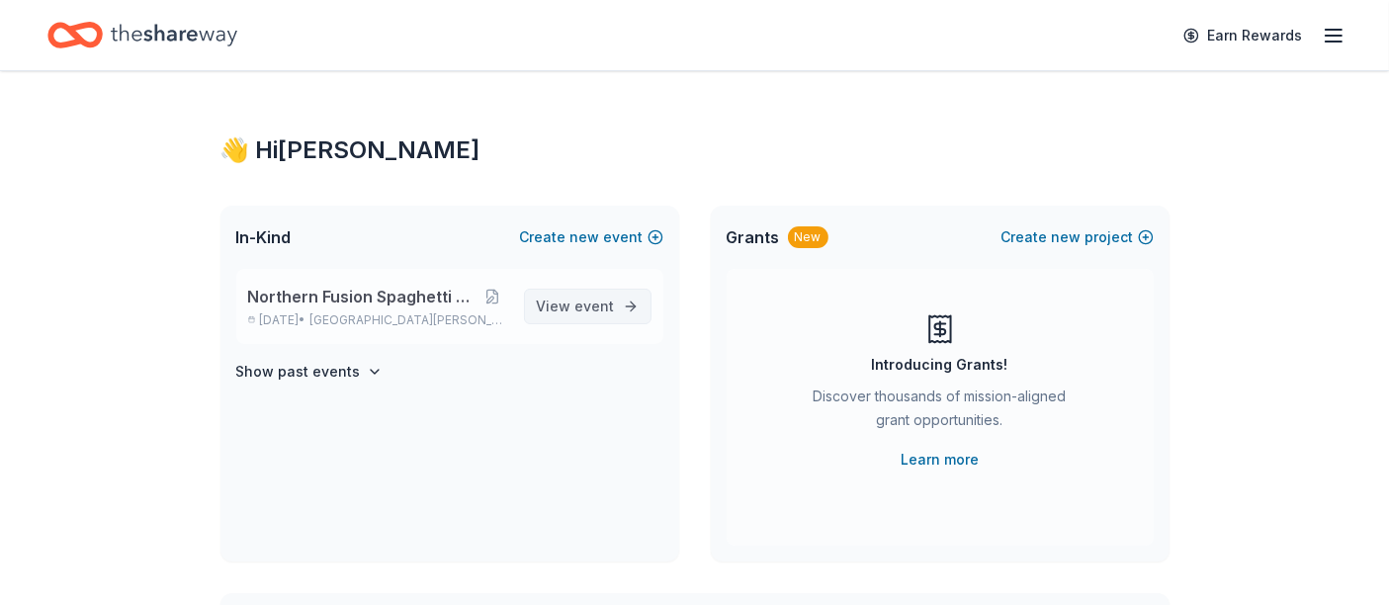
scroll to position [439, 0]
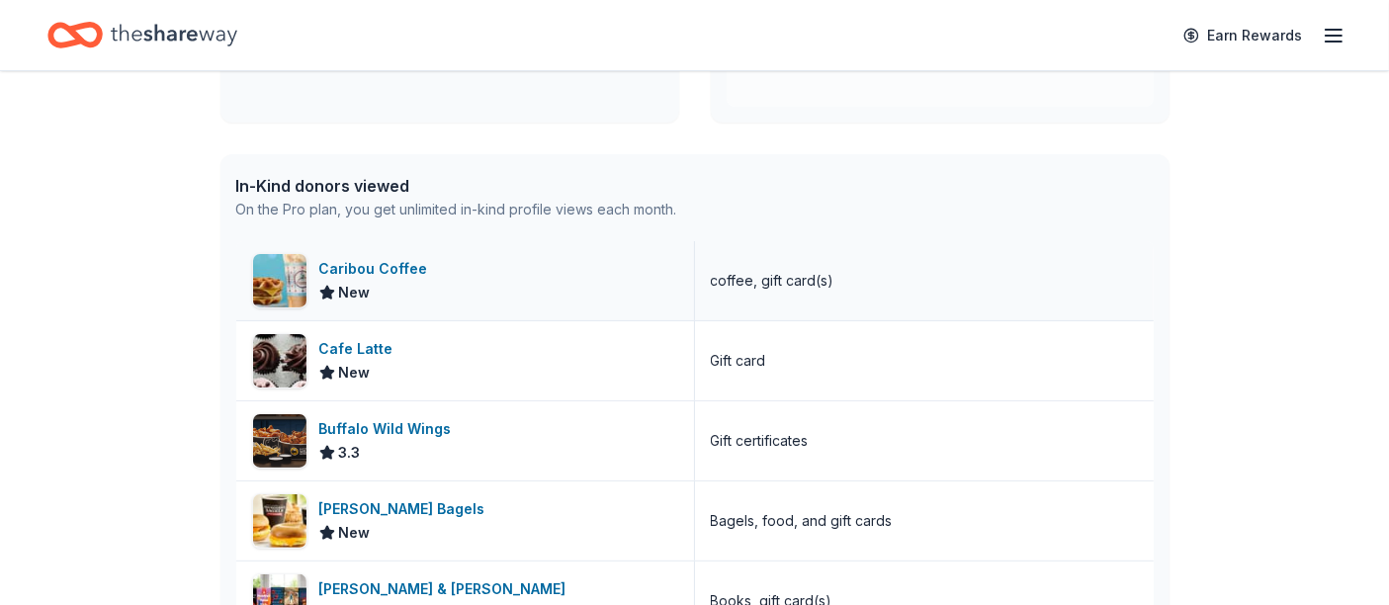
click at [404, 261] on div "Caribou Coffee" at bounding box center [377, 269] width 117 height 24
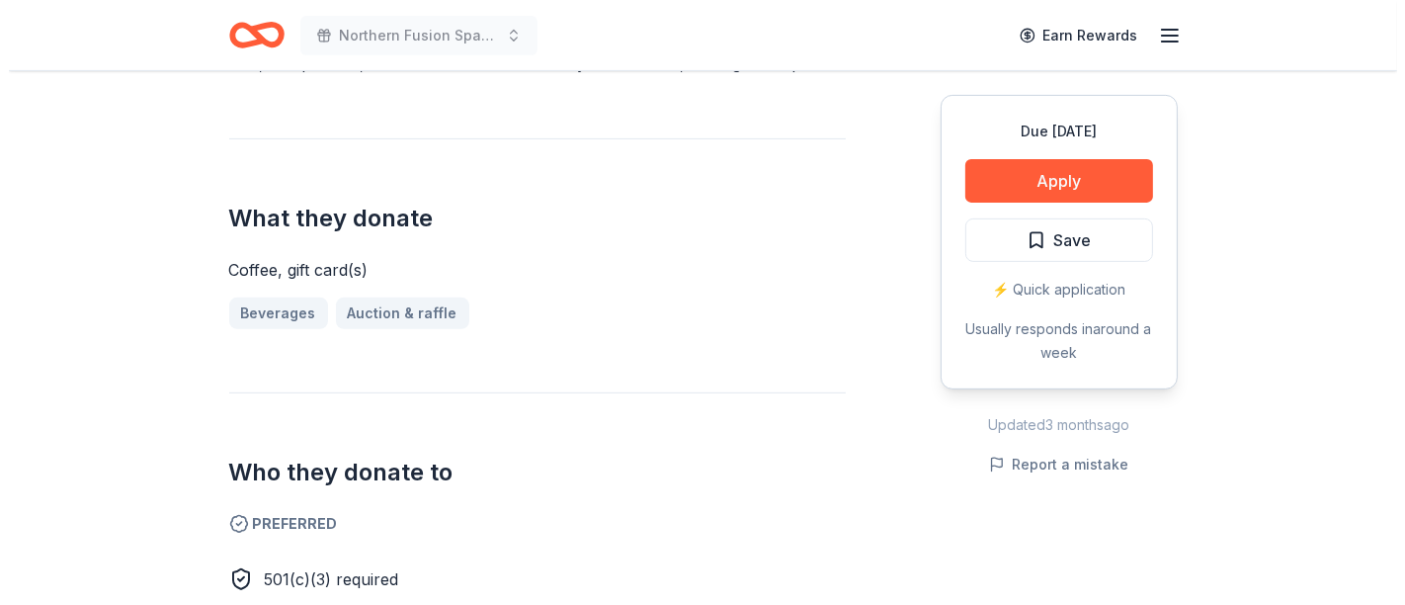
scroll to position [878, 0]
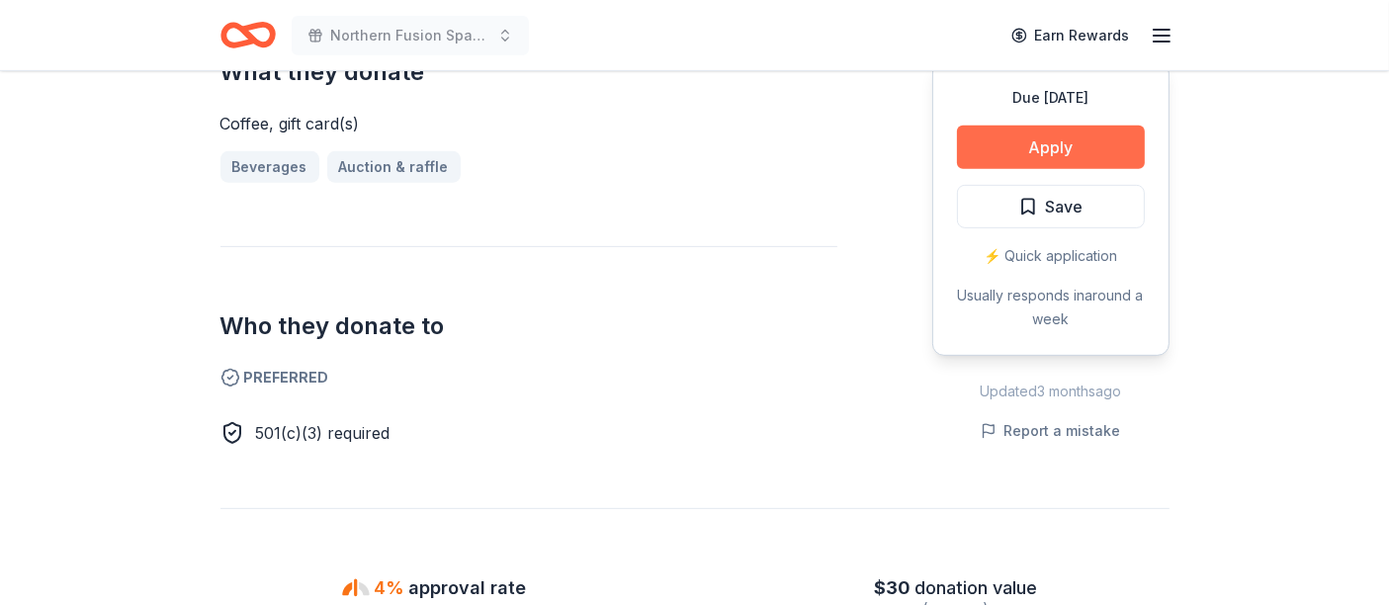
click at [1039, 137] on button "Apply" at bounding box center [1051, 147] width 188 height 43
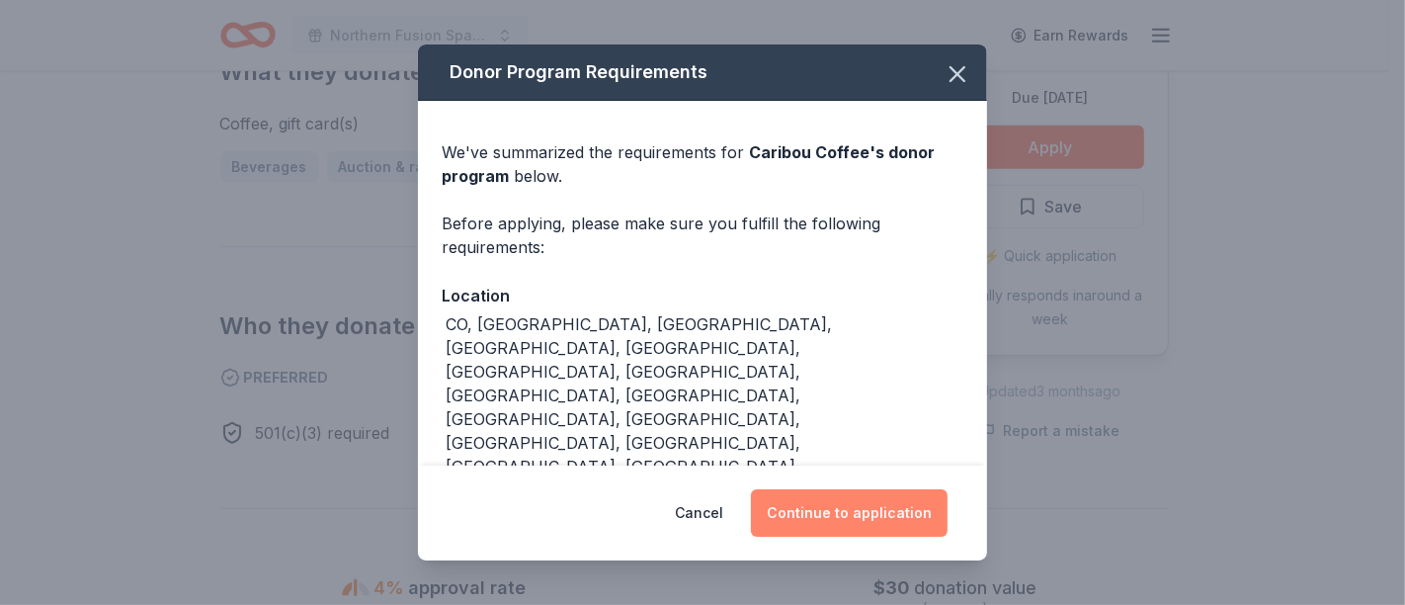
click at [849, 512] on button "Continue to application" at bounding box center [849, 512] width 197 height 47
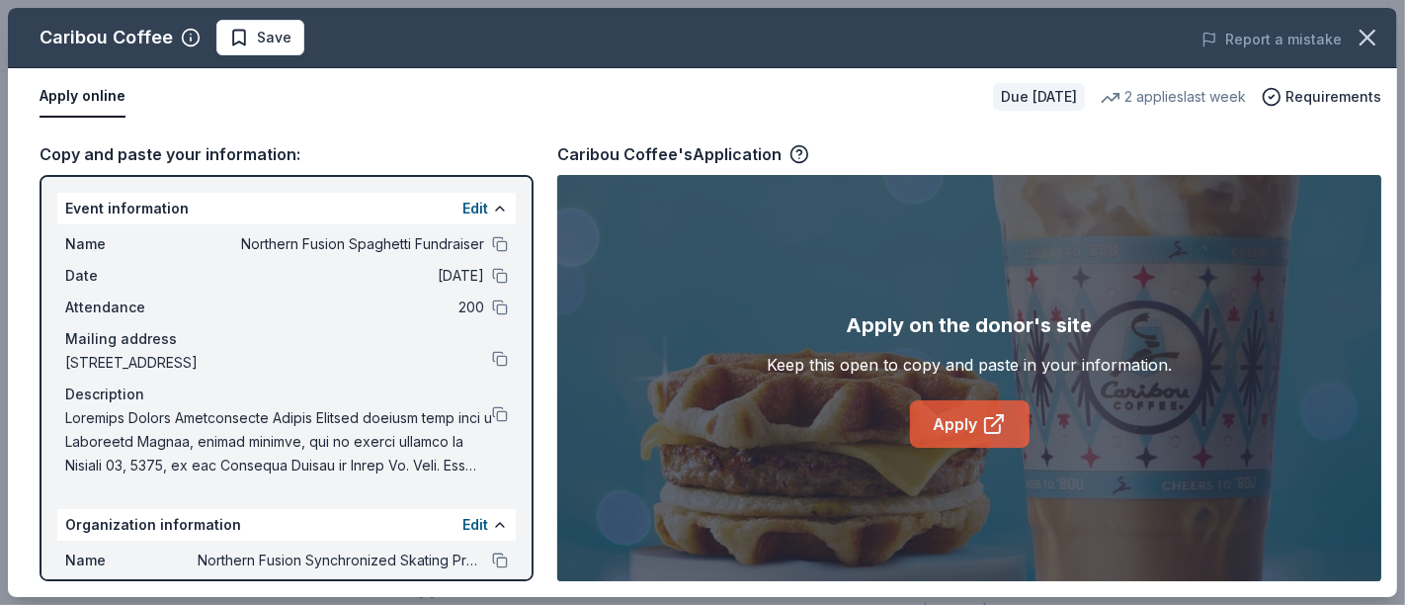
click at [937, 424] on link "Apply" at bounding box center [970, 423] width 120 height 47
